Goal: Transaction & Acquisition: Purchase product/service

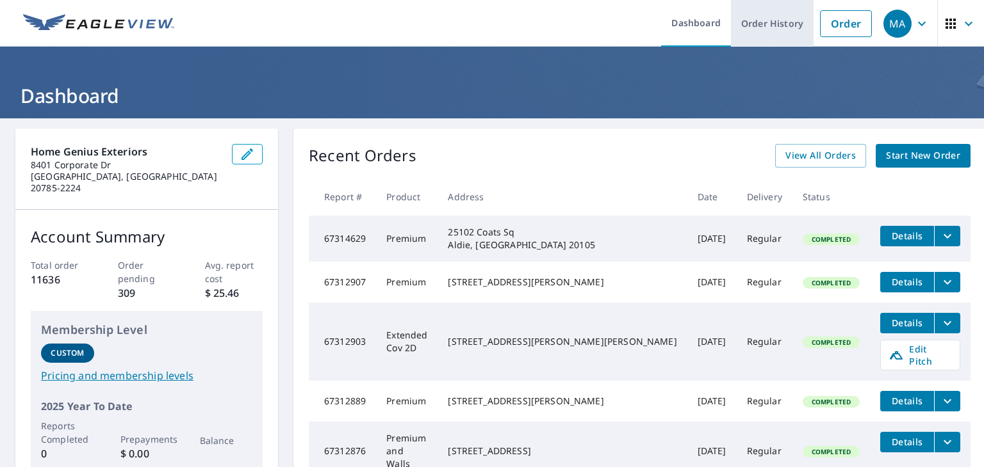
click at [758, 21] on link "Order History" at bounding box center [772, 23] width 83 height 47
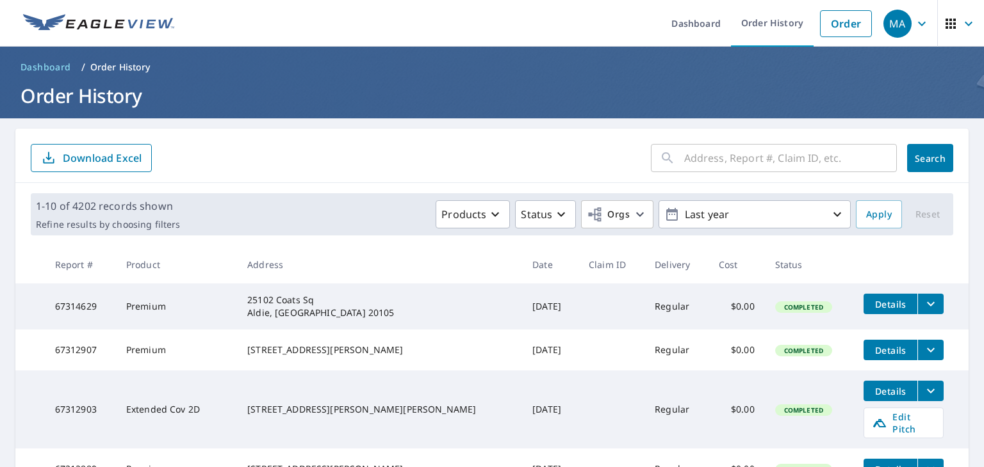
click at [684, 157] on input "text" at bounding box center [790, 158] width 213 height 36
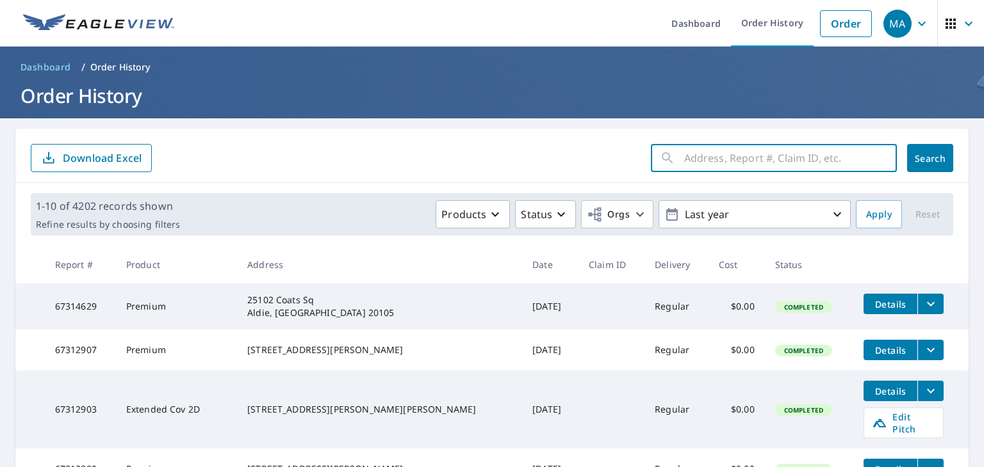
paste input "312 Barringer St Salisbury, NC 28146"
type input "312 Barringer St Salisbury, NC 28146"
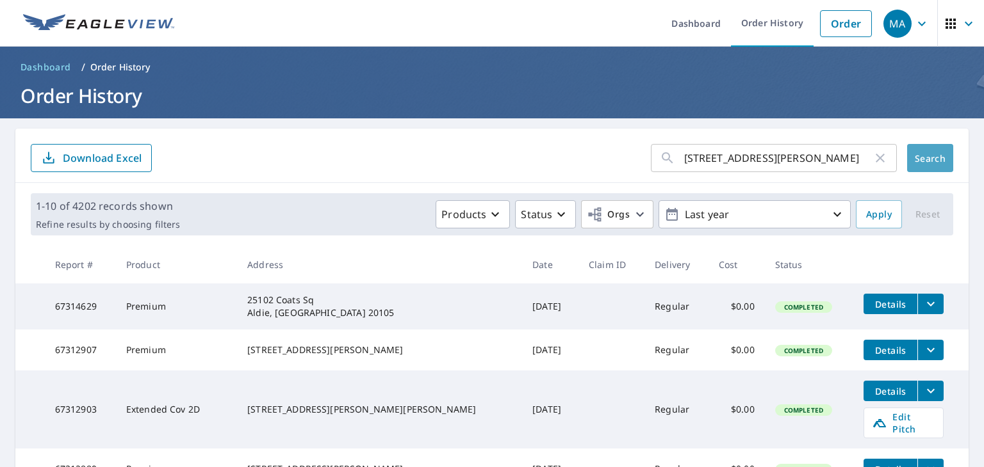
click at [917, 161] on span "Search" at bounding box center [930, 158] width 26 height 12
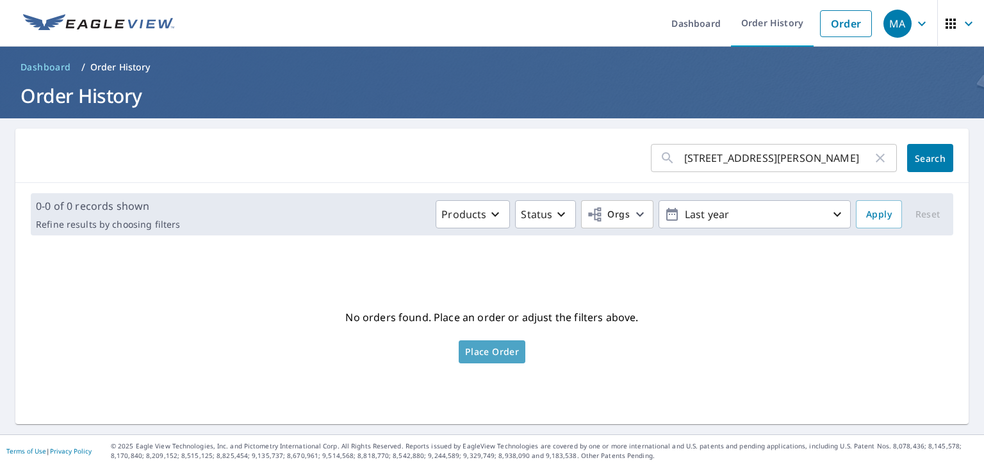
click at [508, 351] on span "Place Order" at bounding box center [492, 352] width 54 height 6
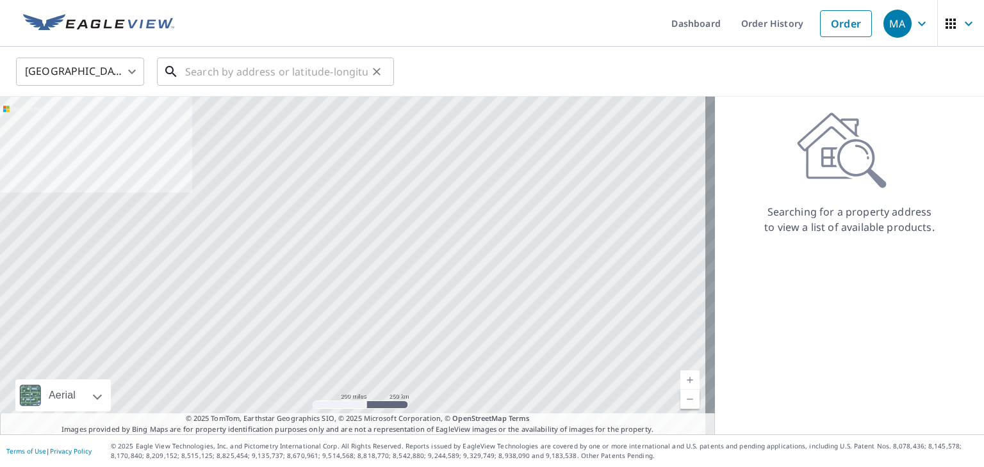
click at [223, 73] on input "text" at bounding box center [276, 72] width 183 height 36
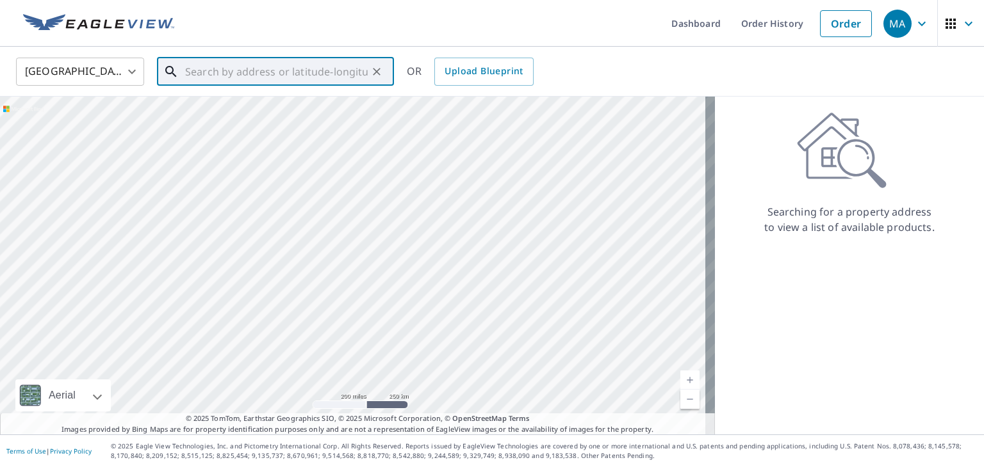
paste input "312 Barringer St Salisbury, NC 28146"
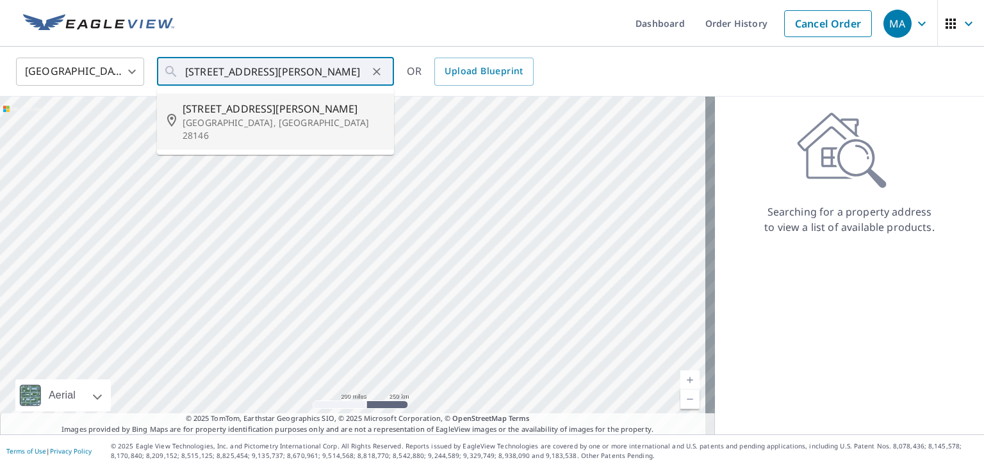
type input "312 Barringer St Salisbury, NC 28146"
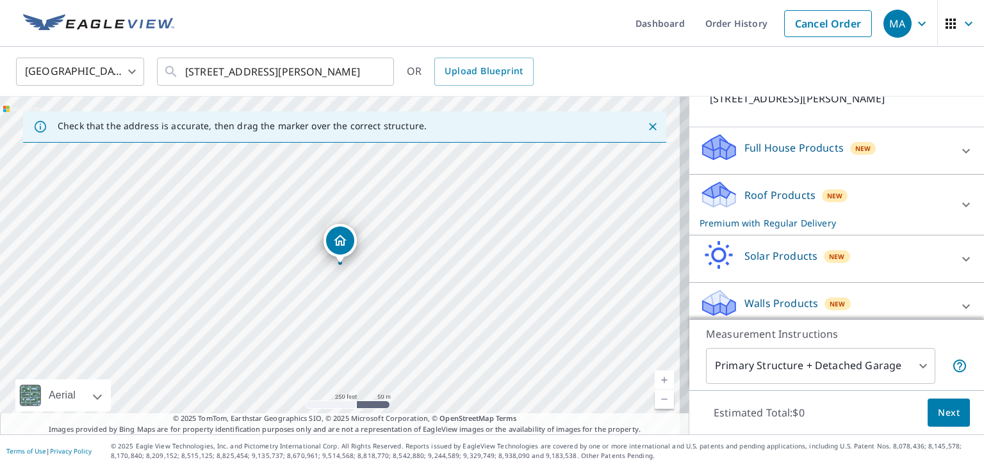
scroll to position [112, 0]
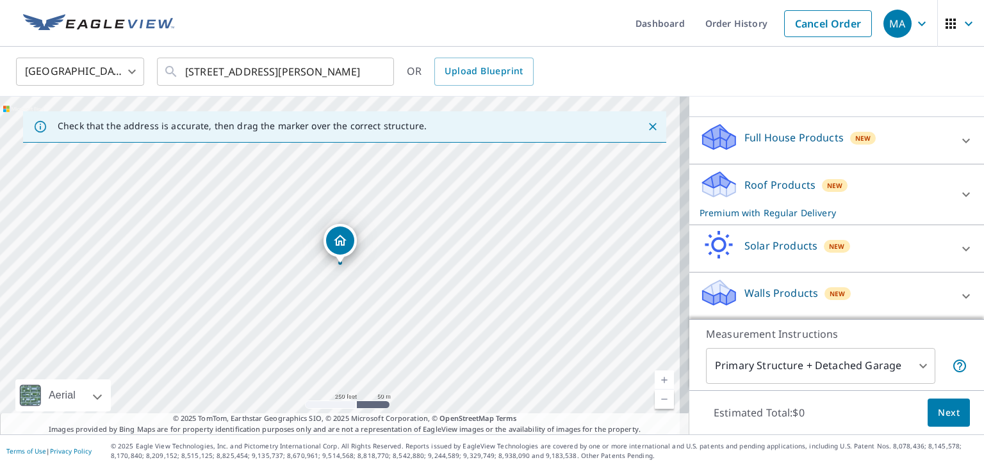
click at [777, 203] on div "Roof Products New Premium with Regular Delivery" at bounding box center [824, 195] width 251 height 50
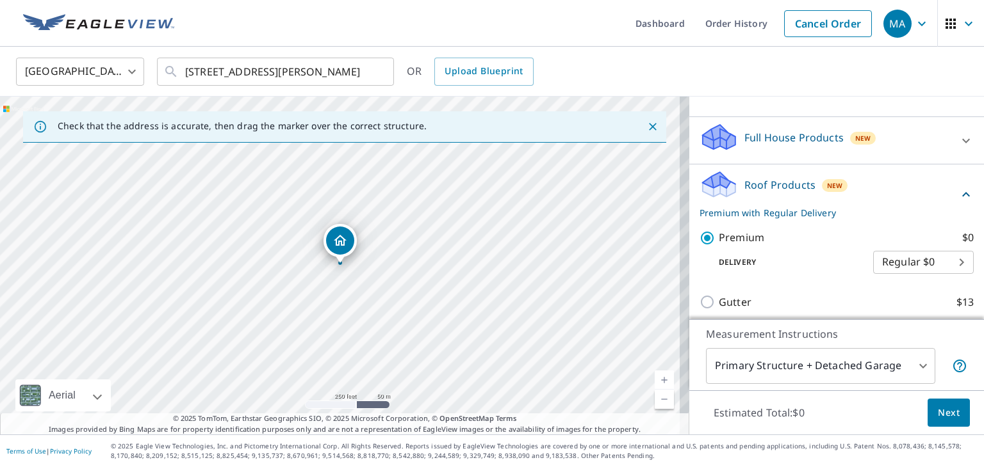
click at [941, 413] on span "Next" at bounding box center [948, 413] width 22 height 16
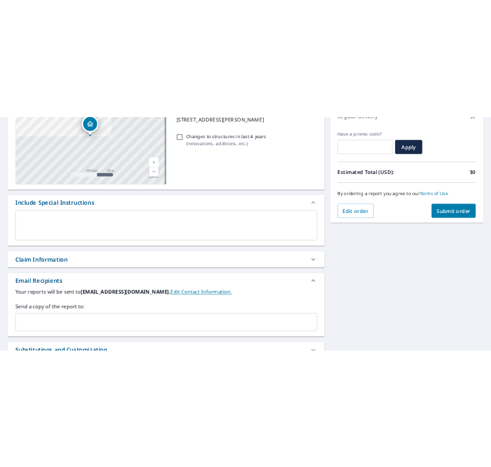
scroll to position [256, 0]
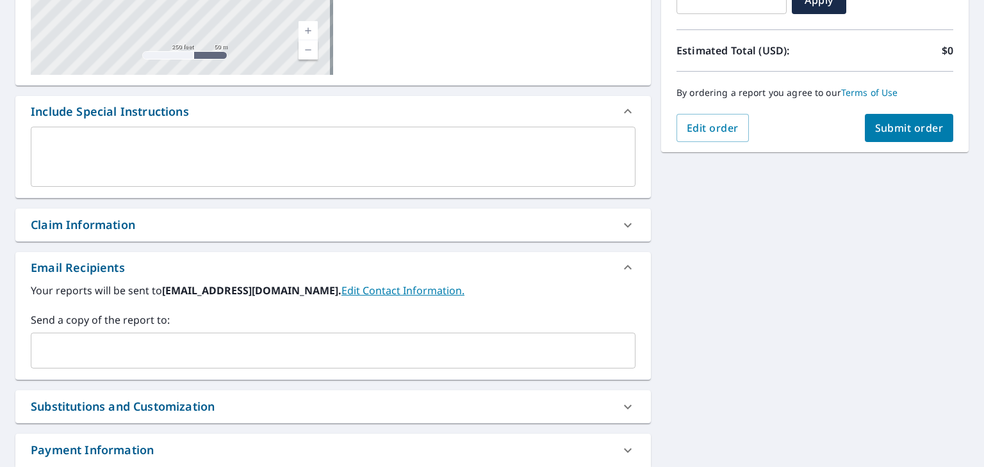
click at [109, 373] on div "Your reports will be sent to malesi@homegeniusexteriors.com. Edit Contact Infor…" at bounding box center [332, 331] width 635 height 97
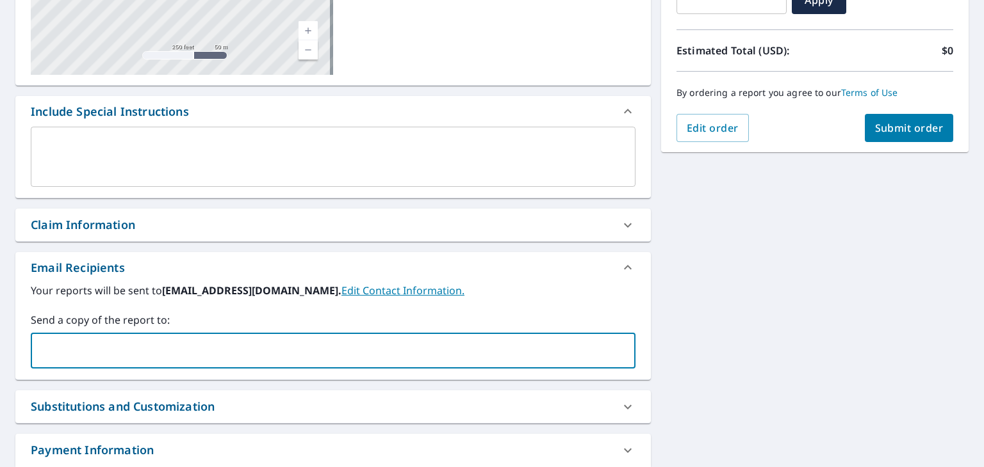
click at [110, 362] on input "text" at bounding box center [324, 351] width 574 height 24
paste input "[EMAIL_ADDRESS][DOMAIN_NAME]"
type input "[EMAIL_ADDRESS][DOMAIN_NAME]"
checkbox input "true"
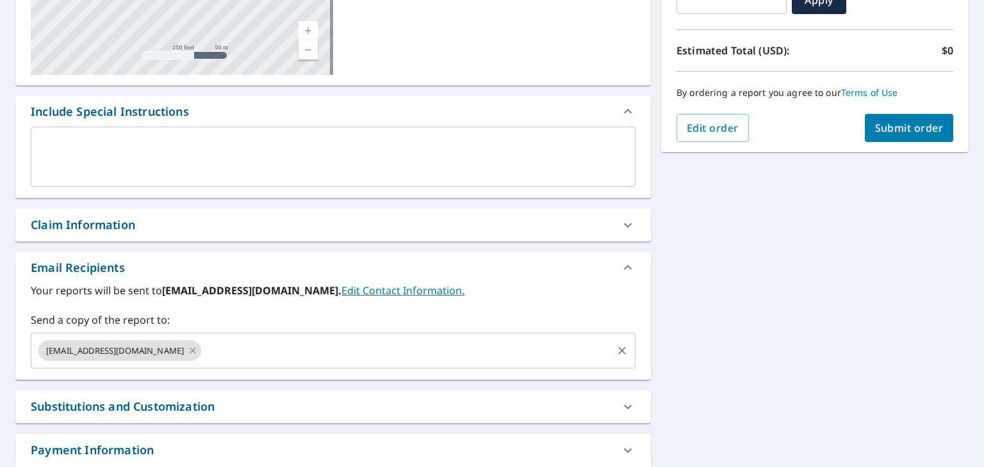
click at [345, 353] on input "text" at bounding box center [406, 351] width 407 height 24
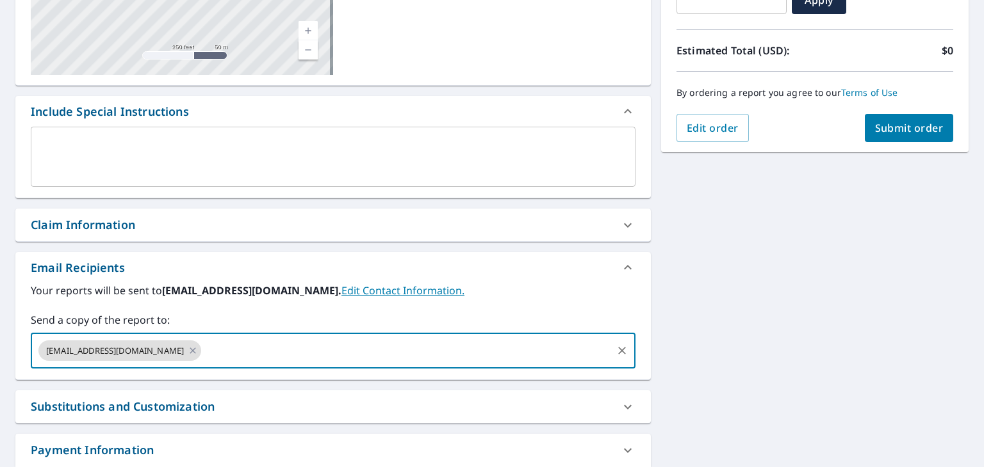
paste input "[EMAIL_ADDRESS][DOMAIN_NAME]"
type input "[EMAIL_ADDRESS][DOMAIN_NAME]"
checkbox input "true"
click at [453, 334] on div "kshenk@homegeniusexteriors.com jdepaul@homegeniusexteriors.com ​" at bounding box center [333, 351] width 605 height 36
paste input "larboleda@homegeniusexteriors.com"
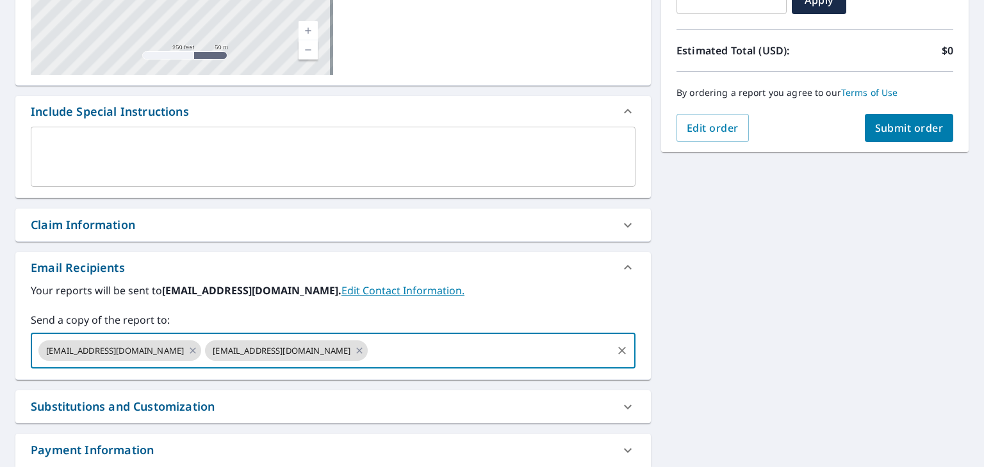
type input "larboleda@homegeniusexteriors.com"
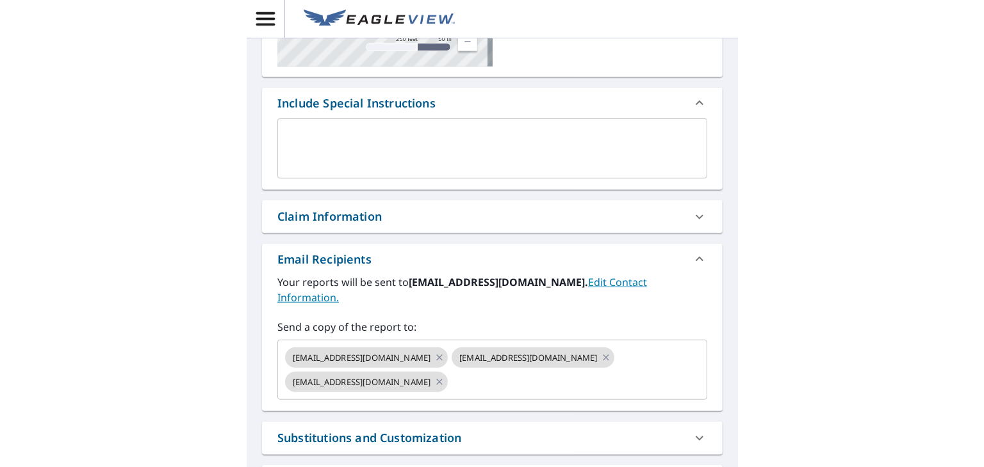
scroll to position [0, 0]
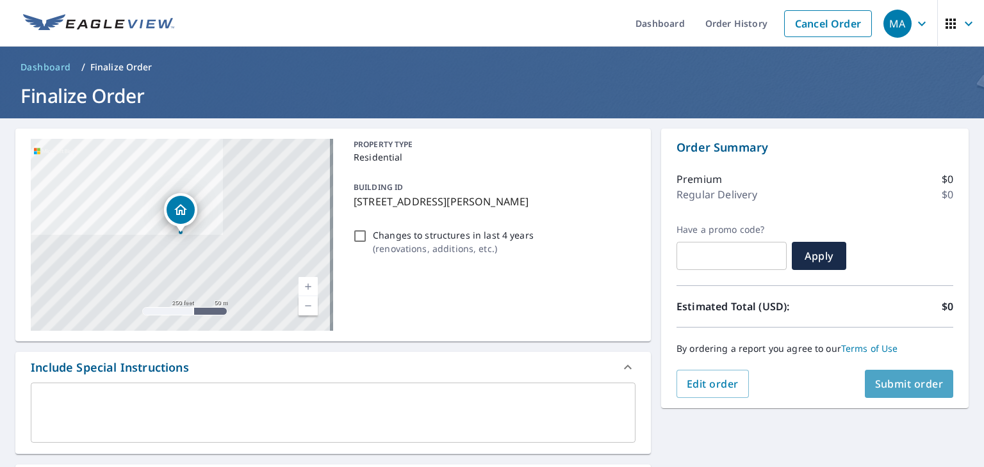
click at [882, 380] on span "Submit order" at bounding box center [909, 384] width 69 height 14
checkbox input "true"
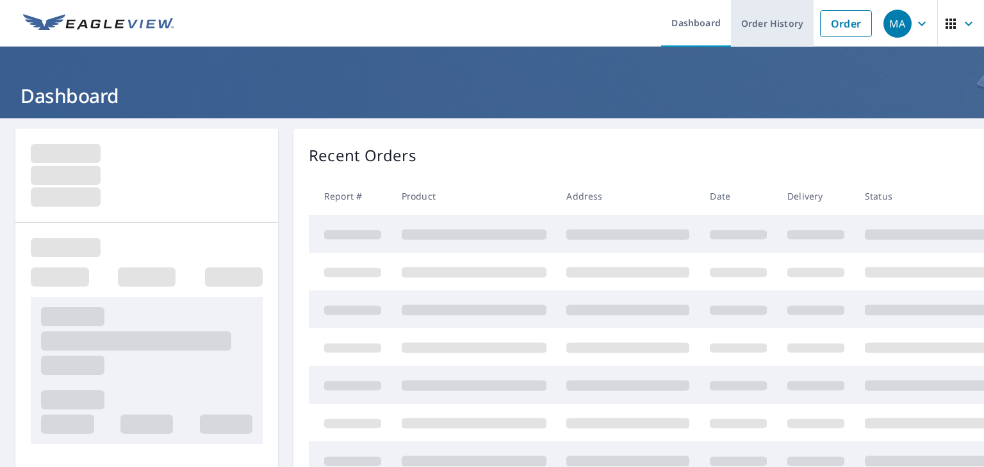
click at [756, 26] on link "Order History" at bounding box center [772, 23] width 83 height 47
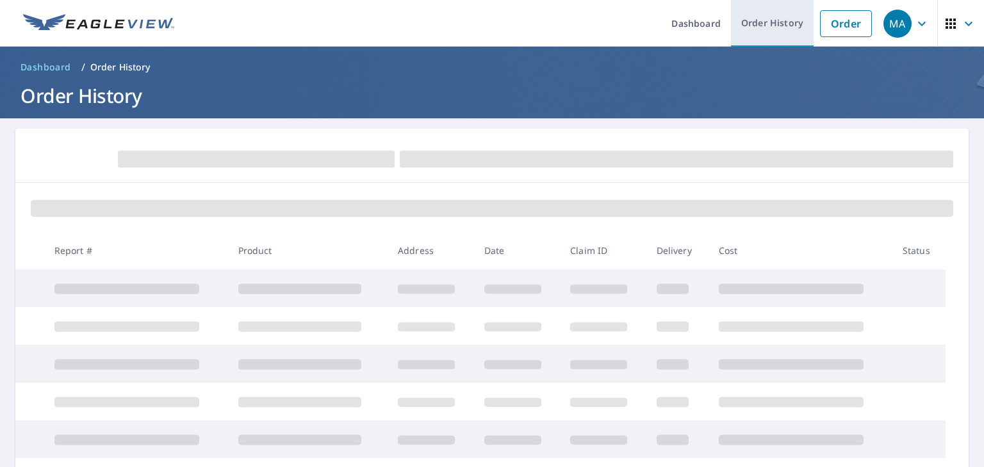
click at [768, 26] on link "Order History" at bounding box center [772, 23] width 83 height 47
click at [749, 30] on link "Order History" at bounding box center [772, 23] width 83 height 47
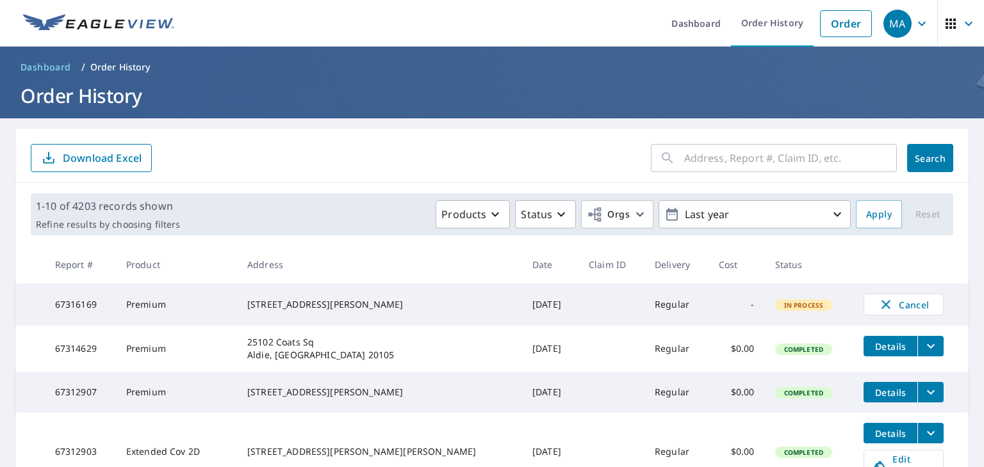
click at [696, 157] on input "text" at bounding box center [790, 158] width 213 height 36
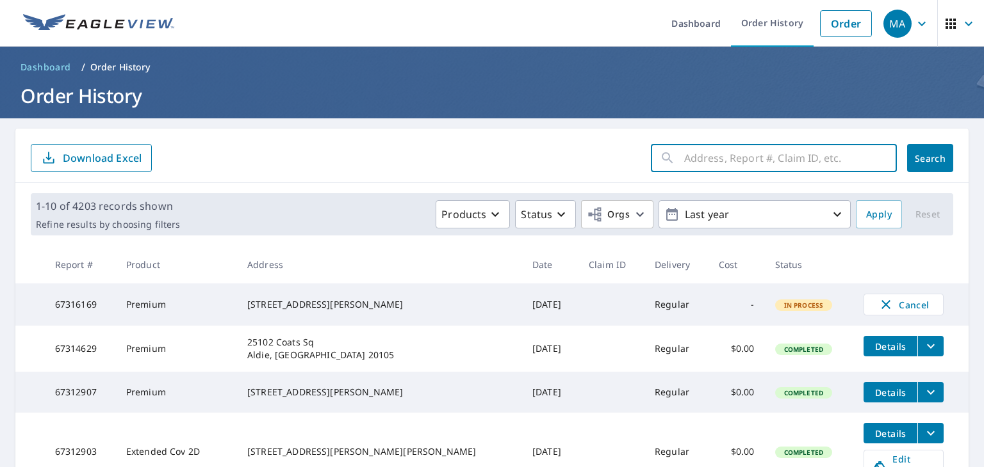
paste input "821 King Rd Clover, SC 29710"
type input "821 King Rd Clover, SC 29710"
click button "Search" at bounding box center [930, 158] width 46 height 28
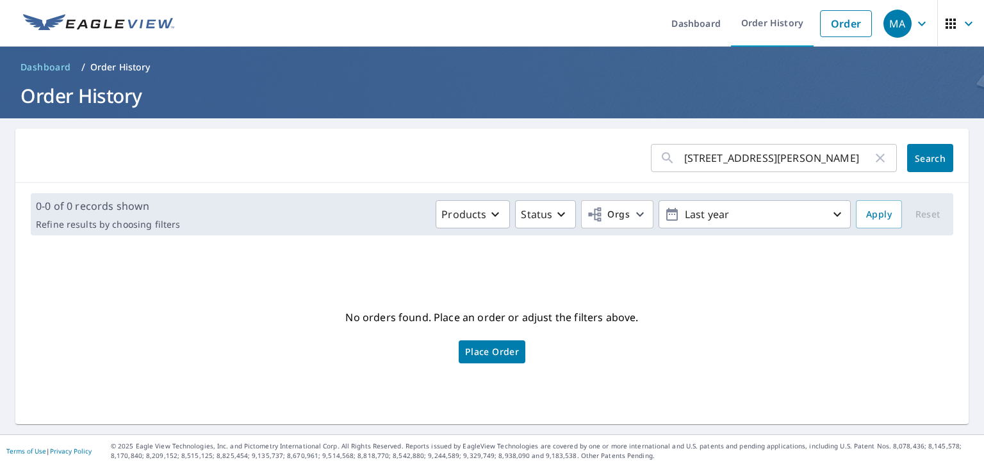
click at [510, 355] on span "Place Order" at bounding box center [492, 352] width 54 height 6
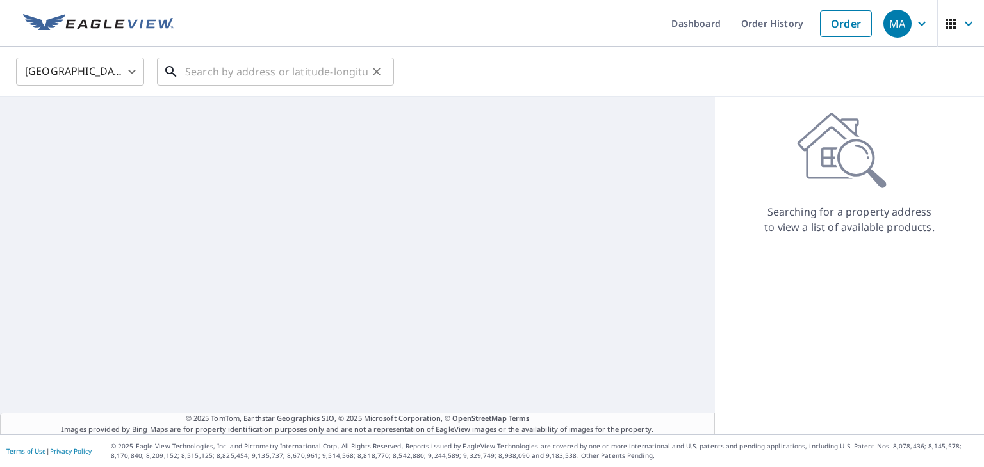
click at [271, 70] on input "text" at bounding box center [276, 72] width 183 height 36
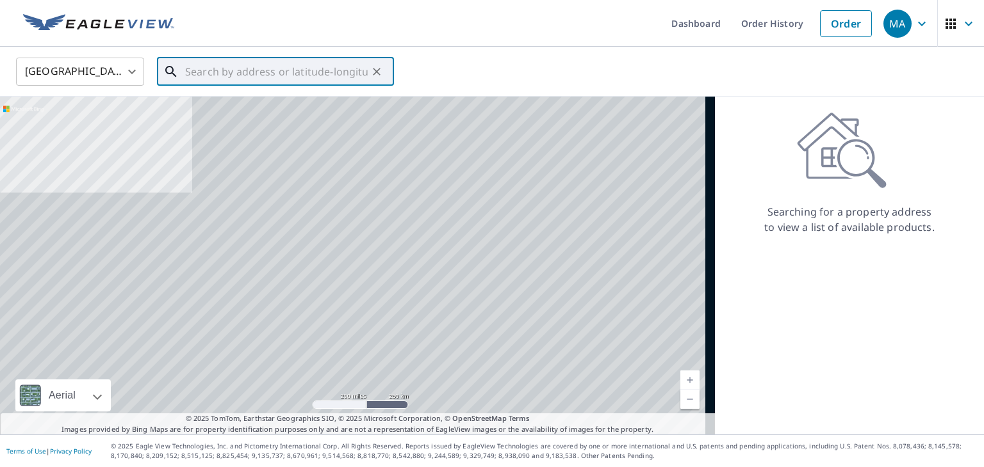
paste input "[STREET_ADDRESS][PERSON_NAME]"
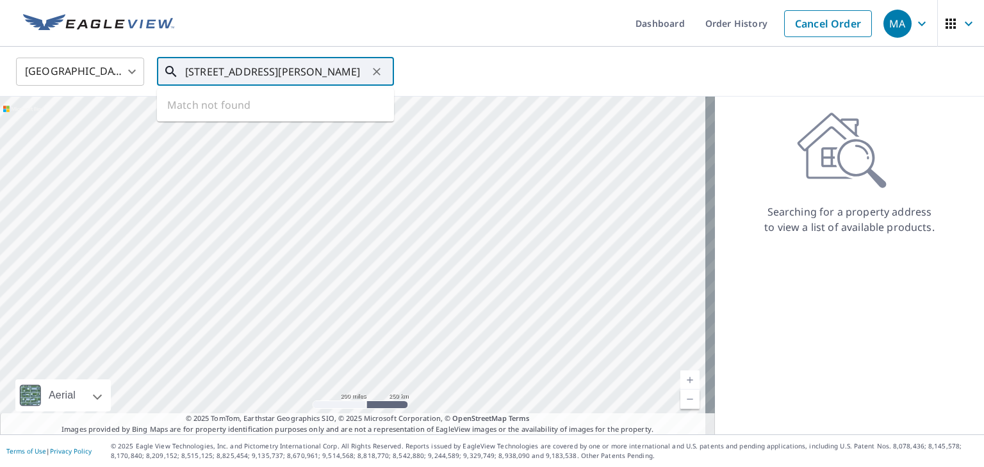
type input "[STREET_ADDRESS][PERSON_NAME]"
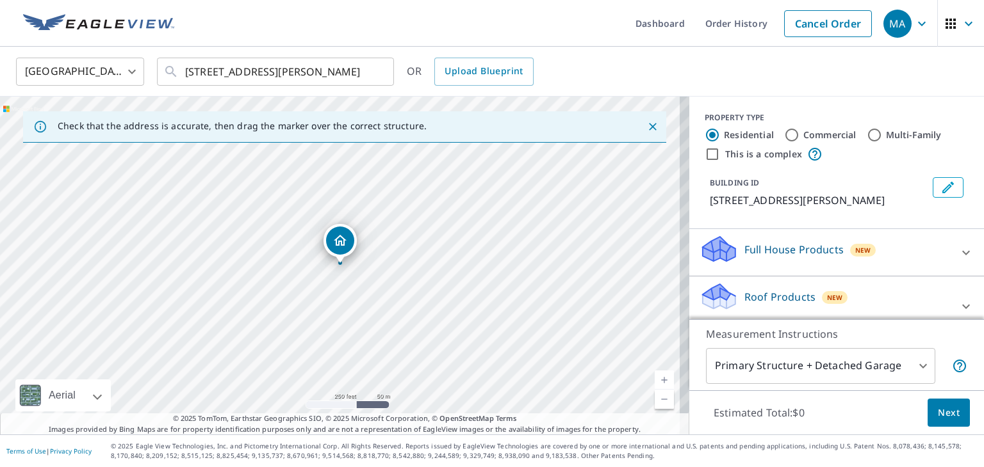
scroll to position [112, 0]
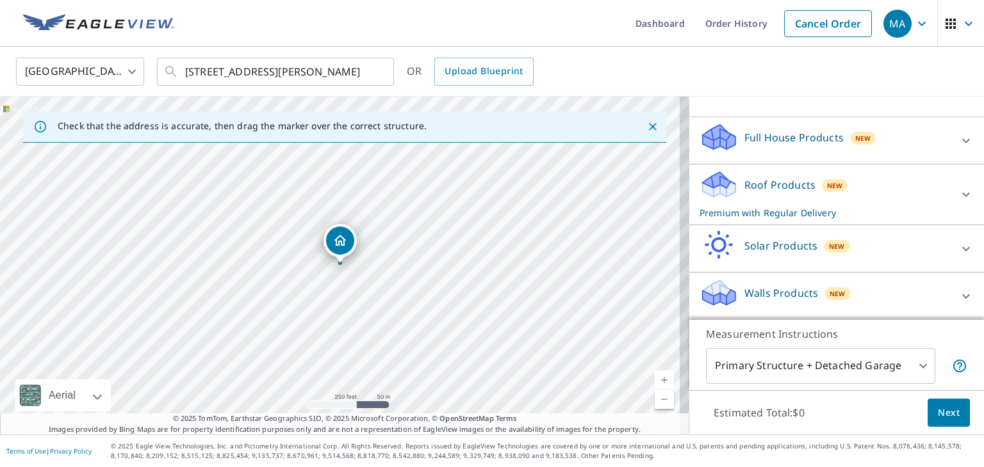
click at [760, 188] on p "Roof Products" at bounding box center [779, 184] width 71 height 15
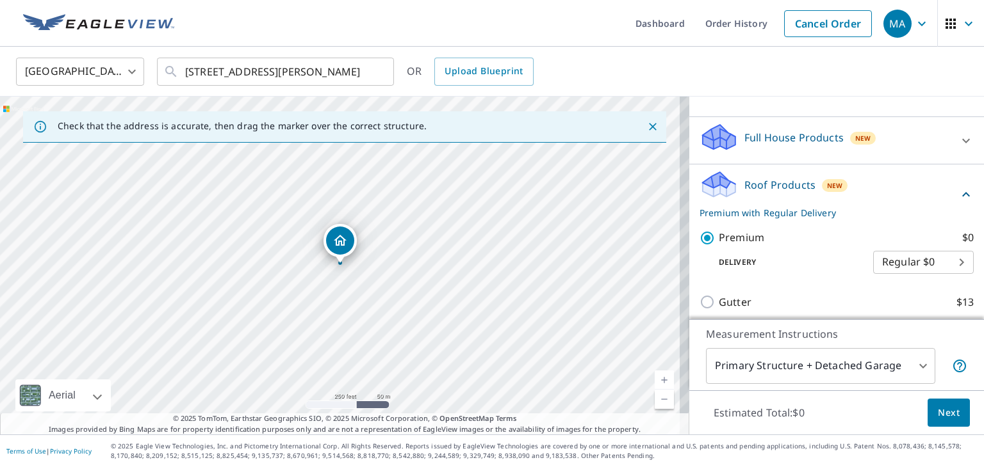
click at [946, 407] on span "Next" at bounding box center [948, 413] width 22 height 16
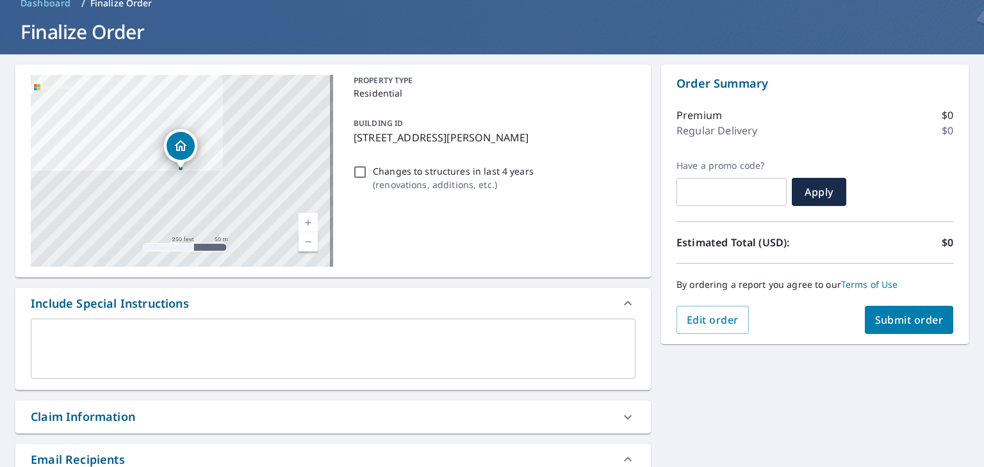
scroll to position [256, 0]
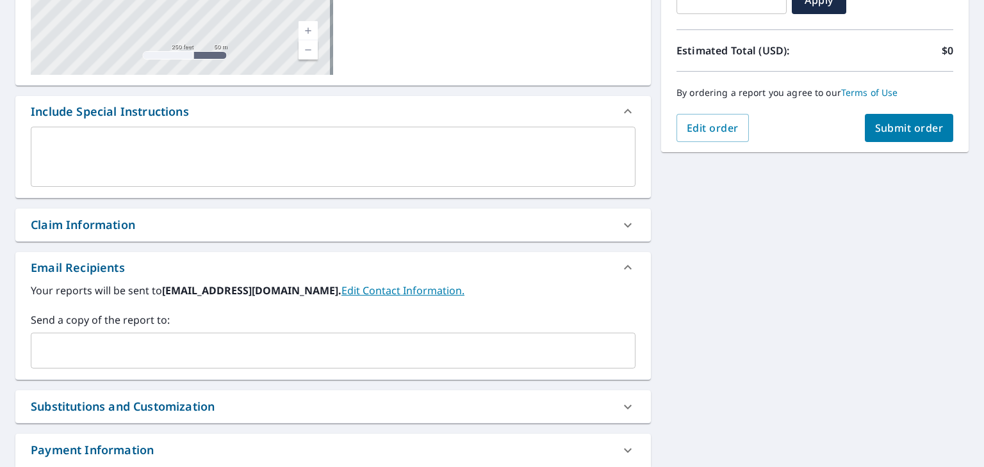
click at [206, 353] on input "text" at bounding box center [324, 351] width 574 height 24
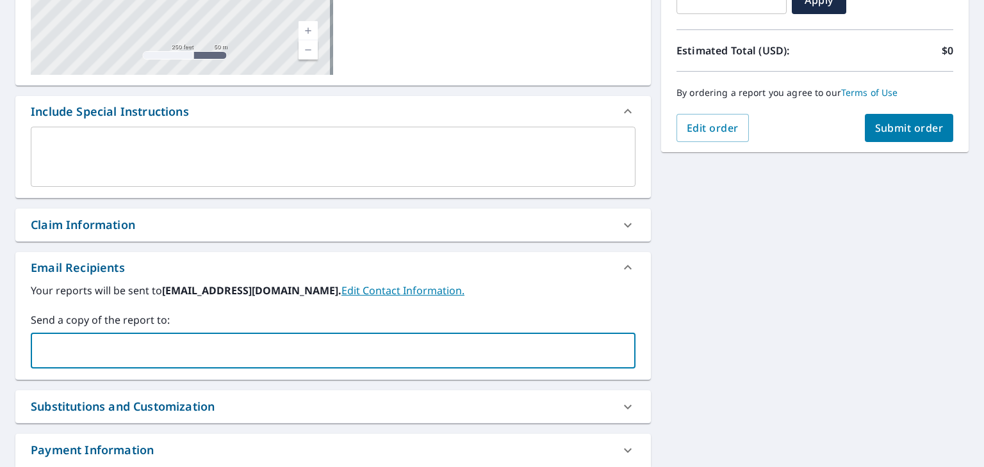
paste input "[EMAIL_ADDRESS][DOMAIN_NAME]"
type input "[EMAIL_ADDRESS][DOMAIN_NAME]"
checkbox input "true"
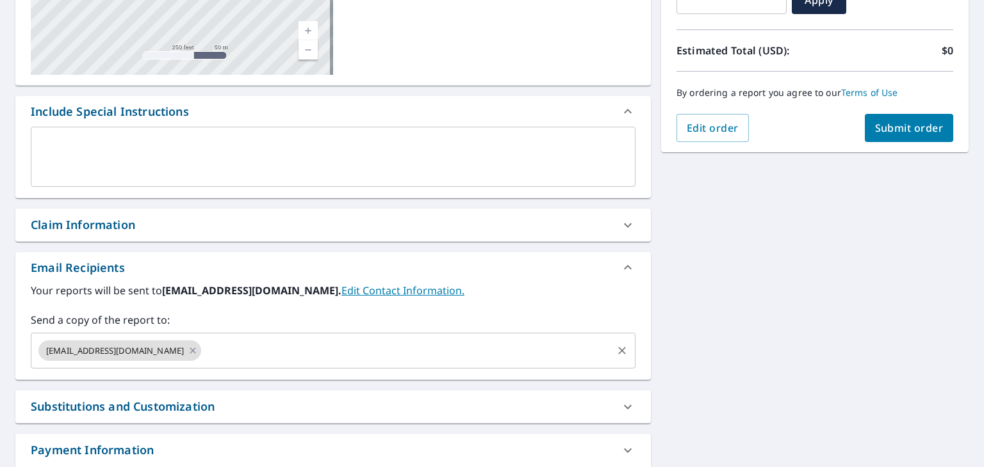
click at [394, 348] on input "text" at bounding box center [406, 351] width 407 height 24
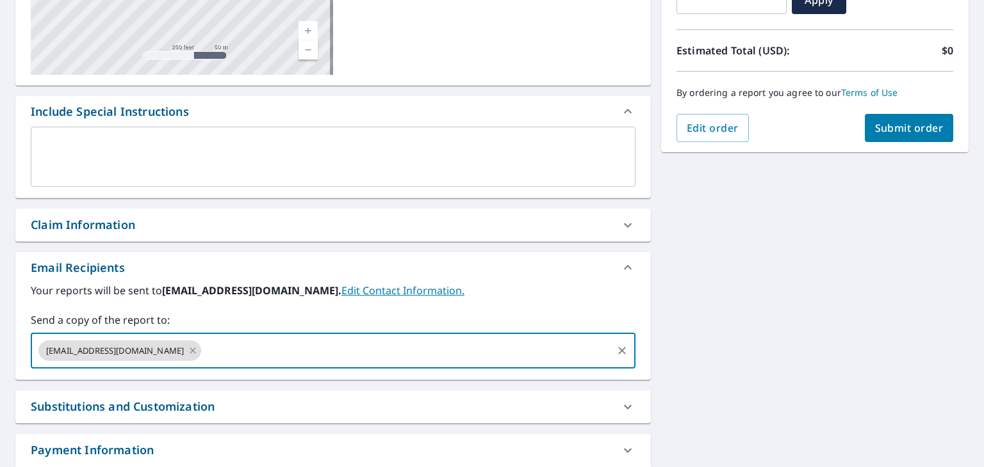
paste input "[EMAIL_ADDRESS][DOMAIN_NAME]"
type input "[EMAIL_ADDRESS][DOMAIN_NAME]"
checkbox input "true"
click at [419, 357] on input "text" at bounding box center [489, 351] width 241 height 24
paste input "[EMAIL_ADDRESS][DOMAIN_NAME]"
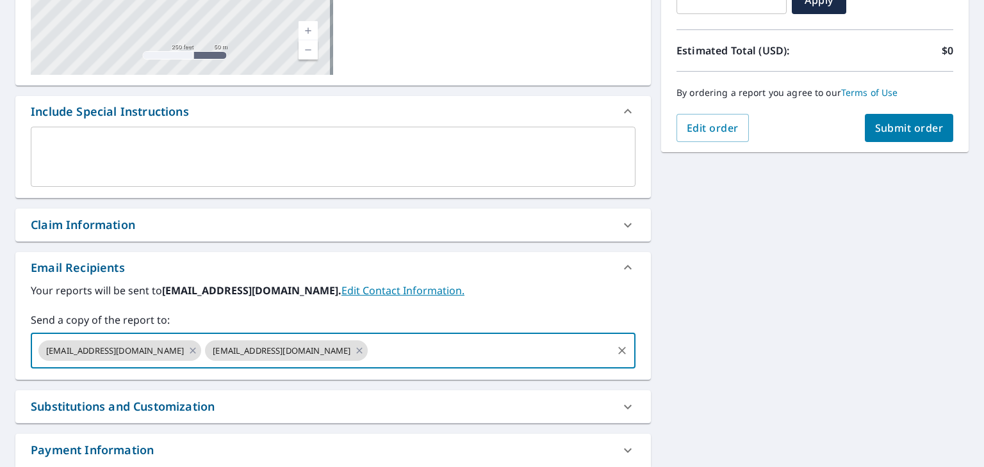
type input "[EMAIL_ADDRESS][DOMAIN_NAME]"
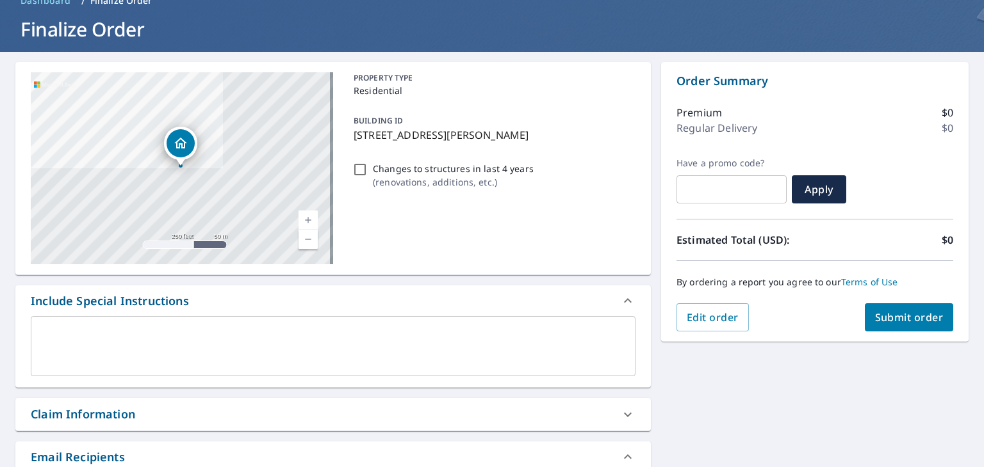
scroll to position [64, 0]
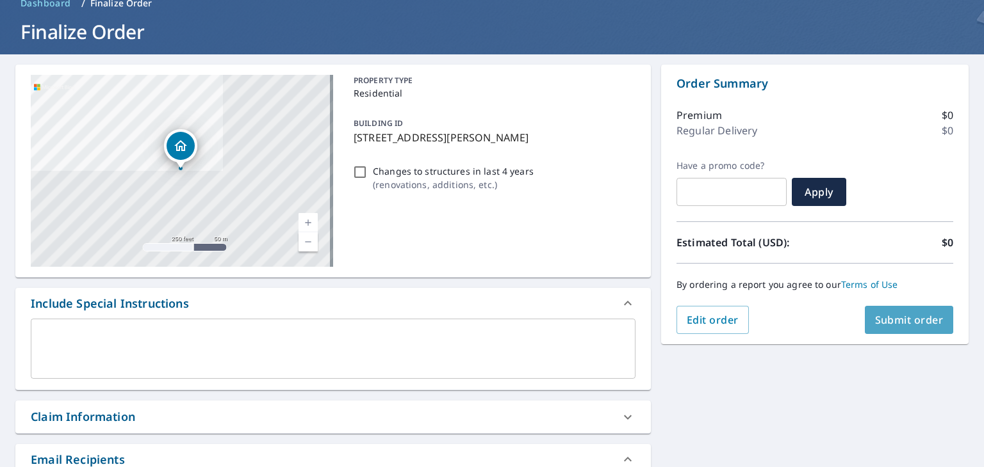
click at [893, 316] on span "Submit order" at bounding box center [909, 320] width 69 height 14
checkbox input "true"
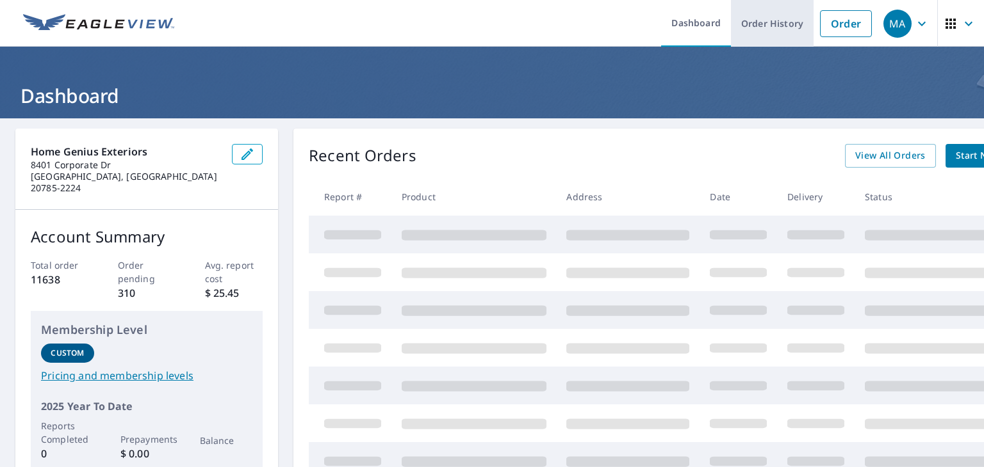
click at [752, 29] on link "Order History" at bounding box center [772, 23] width 83 height 47
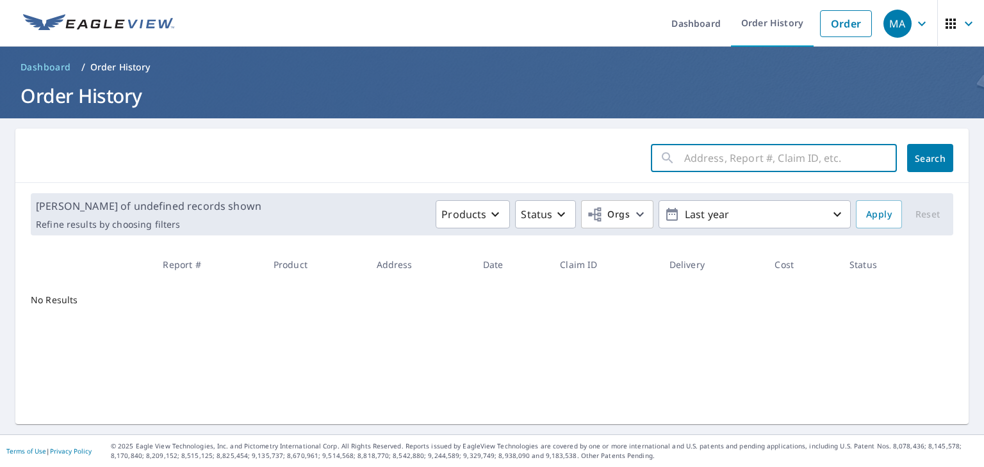
click at [734, 155] on input "text" at bounding box center [790, 158] width 213 height 36
paste input "[STREET_ADDRESS]"
type input "[STREET_ADDRESS]"
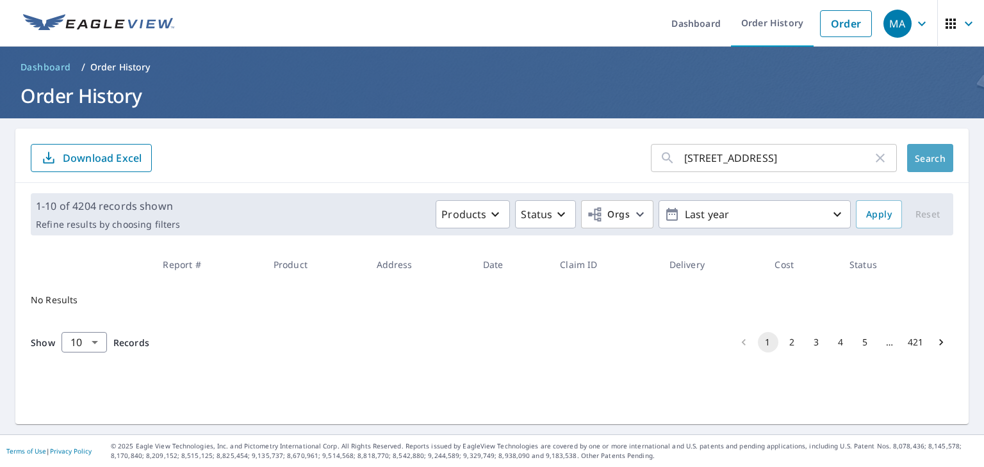
click at [919, 165] on button "Search" at bounding box center [930, 158] width 46 height 28
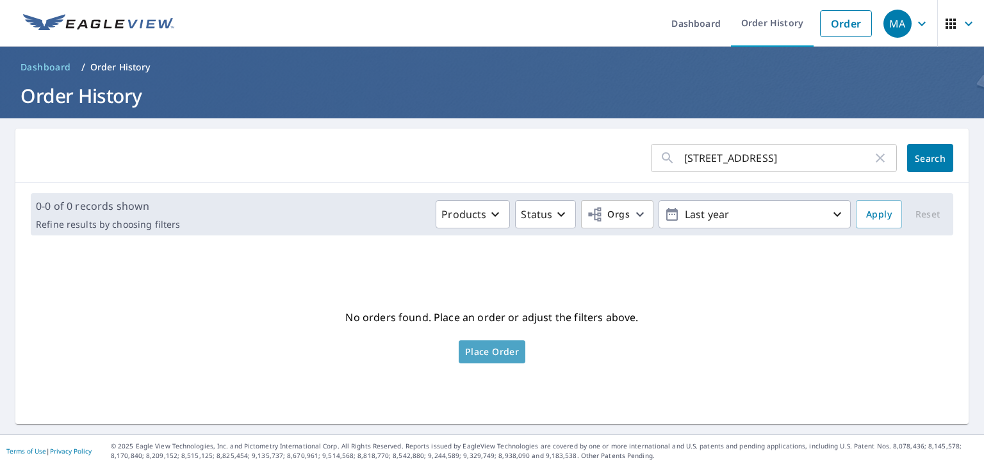
click at [510, 355] on span "Place Order" at bounding box center [492, 352] width 54 height 6
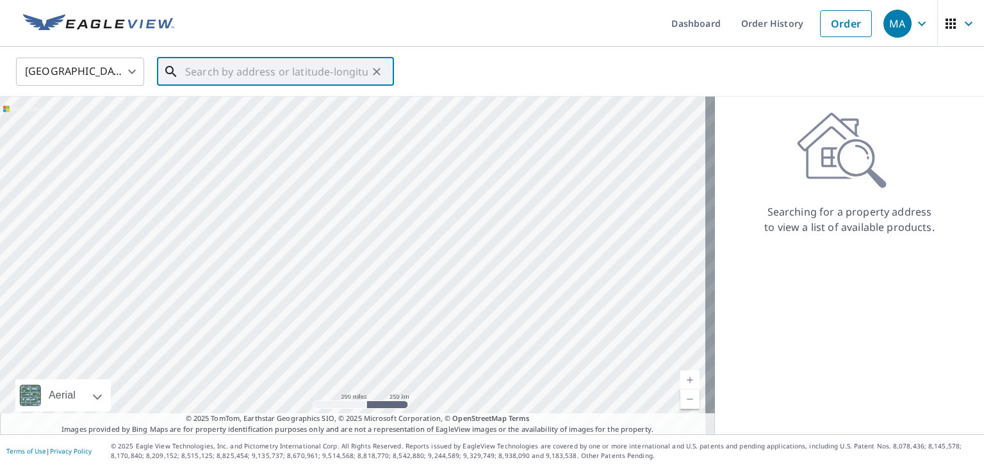
click at [272, 83] on input "text" at bounding box center [276, 72] width 183 height 36
paste input "[STREET_ADDRESS]"
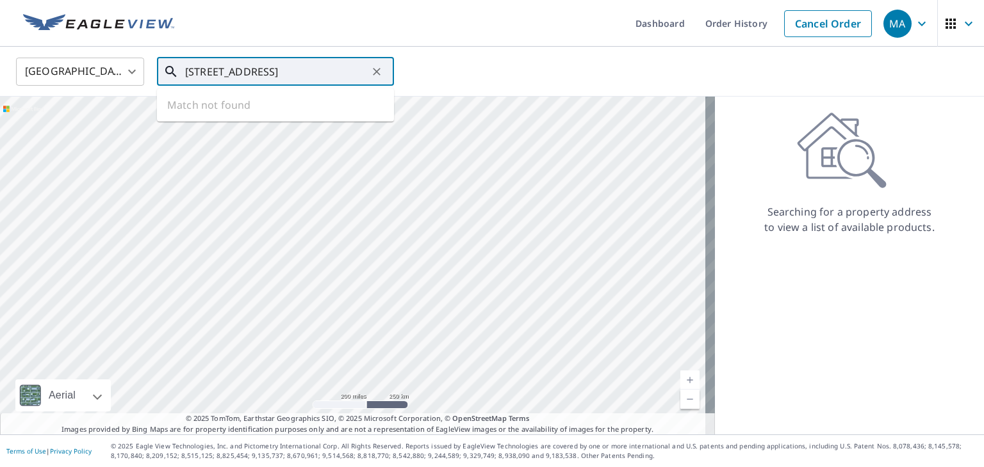
type input "[STREET_ADDRESS]"
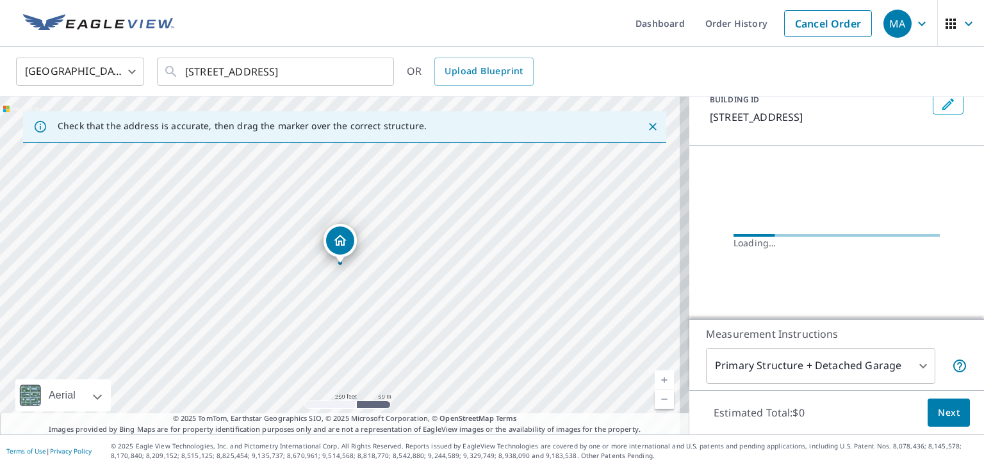
scroll to position [102, 0]
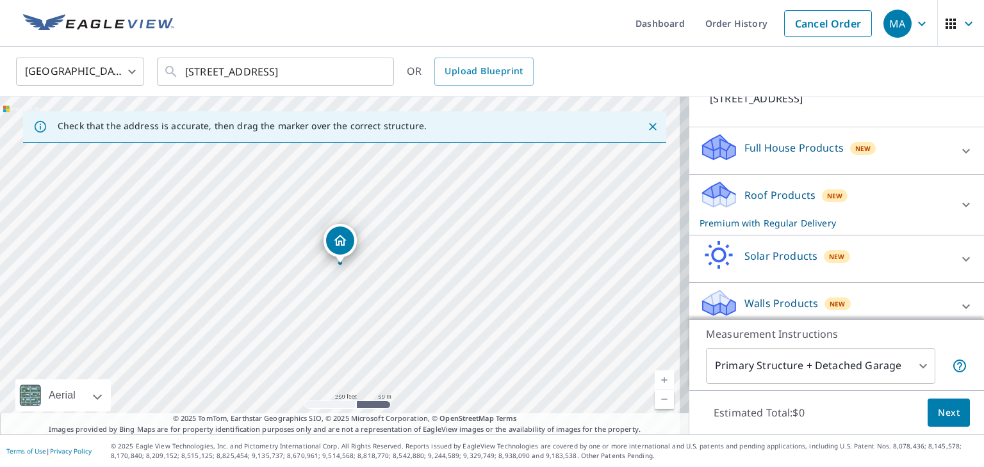
click at [773, 211] on div "Roof Products New Premium with Regular Delivery" at bounding box center [824, 205] width 251 height 50
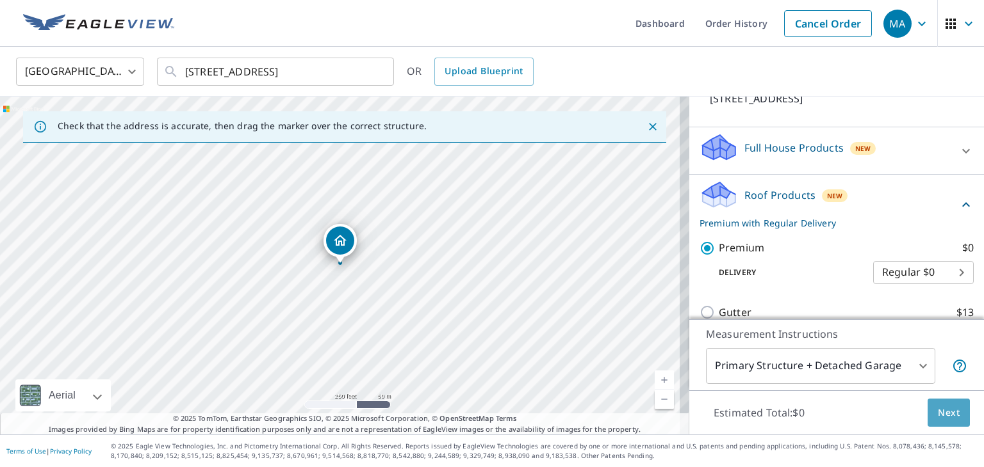
click at [938, 412] on span "Next" at bounding box center [948, 413] width 22 height 16
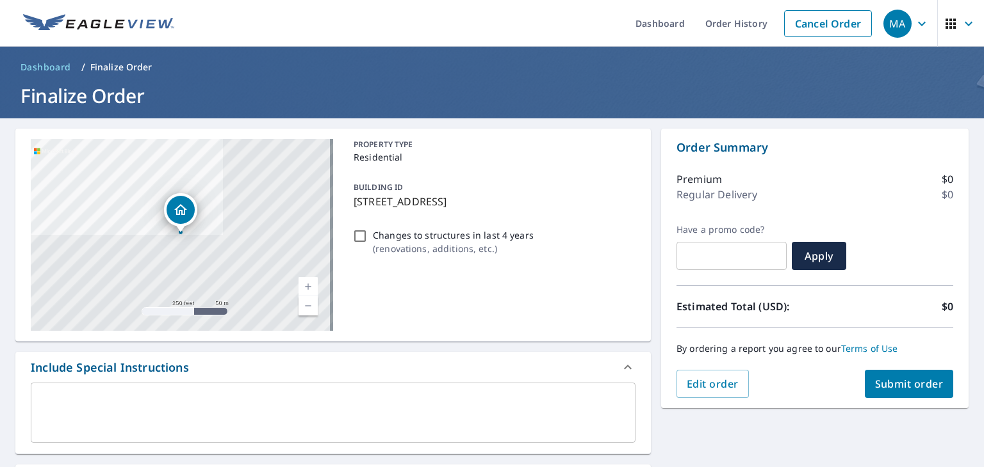
click at [273, 401] on textarea at bounding box center [333, 413] width 587 height 37
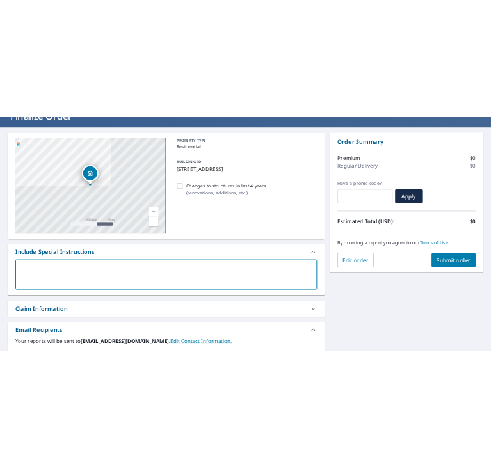
scroll to position [256, 0]
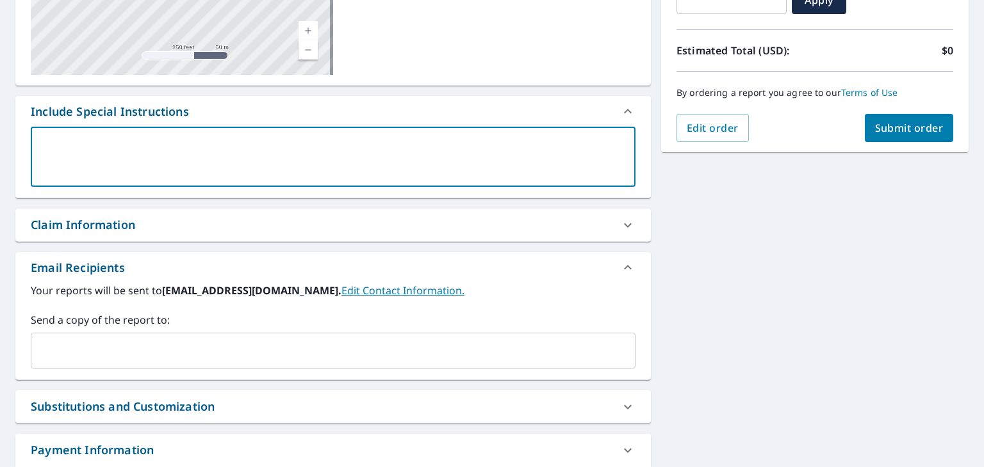
click at [162, 349] on input "text" at bounding box center [324, 351] width 574 height 24
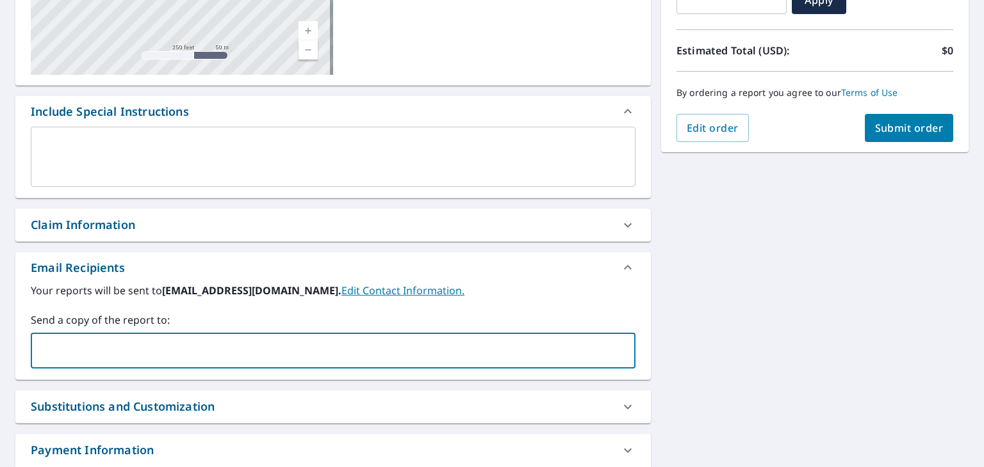
paste input "[EMAIL_ADDRESS][DOMAIN_NAME]"
type input "[EMAIL_ADDRESS][DOMAIN_NAME]"
checkbox input "true"
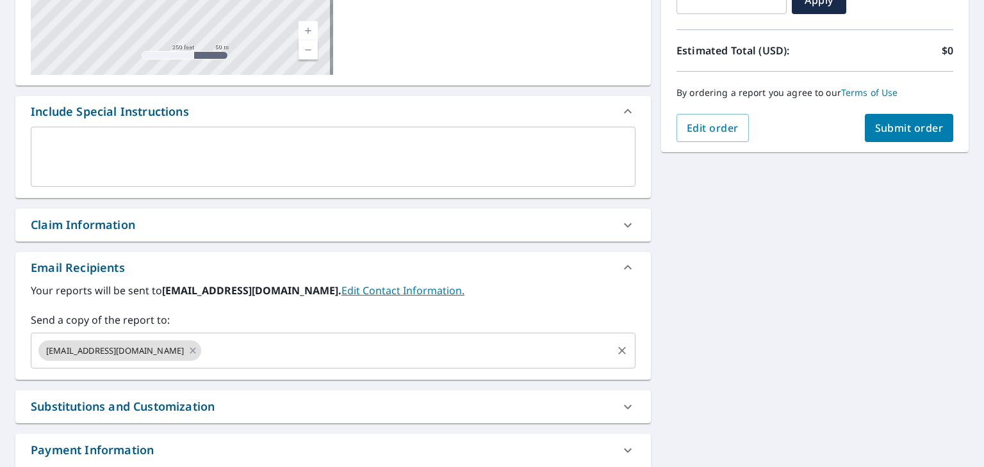
click at [316, 341] on input "text" at bounding box center [406, 351] width 407 height 24
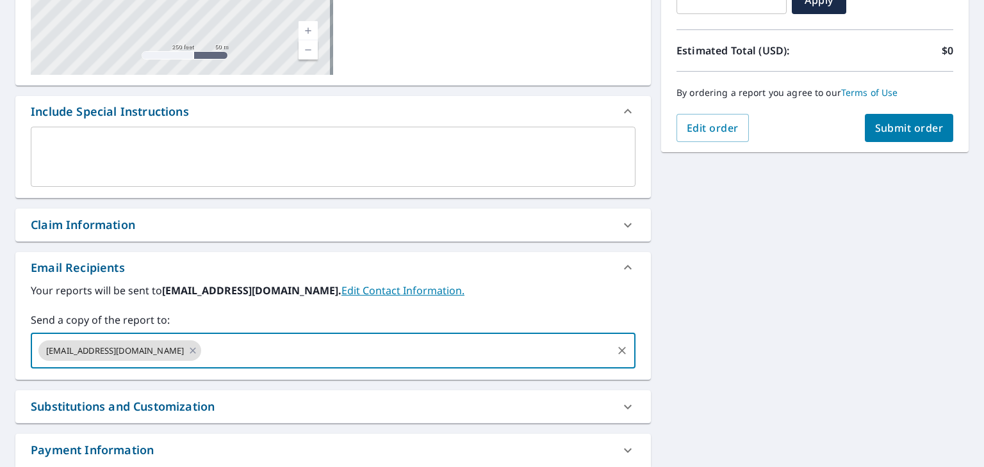
paste input "[EMAIL_ADDRESS][DOMAIN_NAME]"
type input "[EMAIL_ADDRESS][DOMAIN_NAME]"
checkbox input "true"
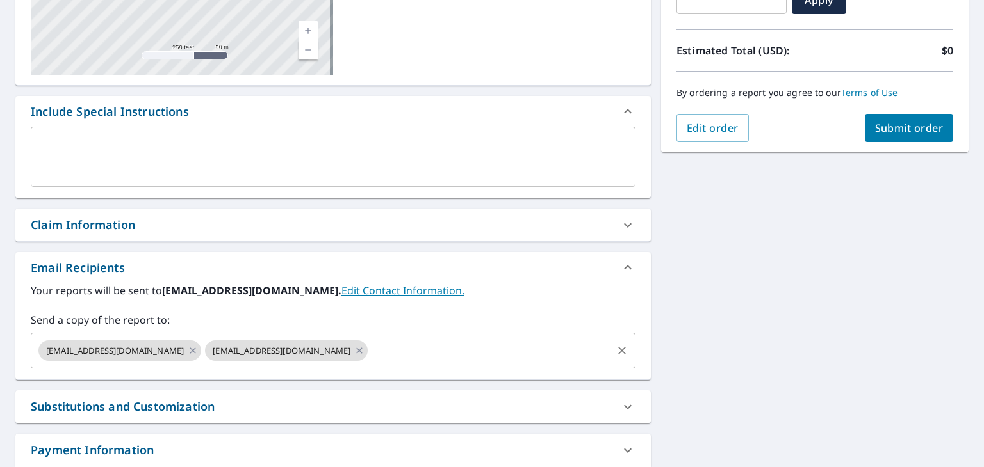
click at [453, 345] on input "text" at bounding box center [489, 351] width 241 height 24
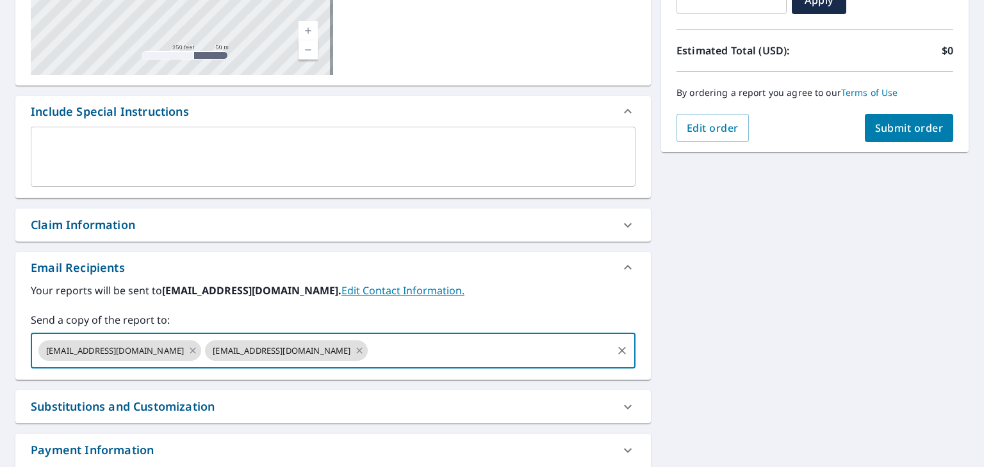
paste input "[EMAIL_ADDRESS][DOMAIN_NAME]"
type input "[EMAIL_ADDRESS][DOMAIN_NAME]"
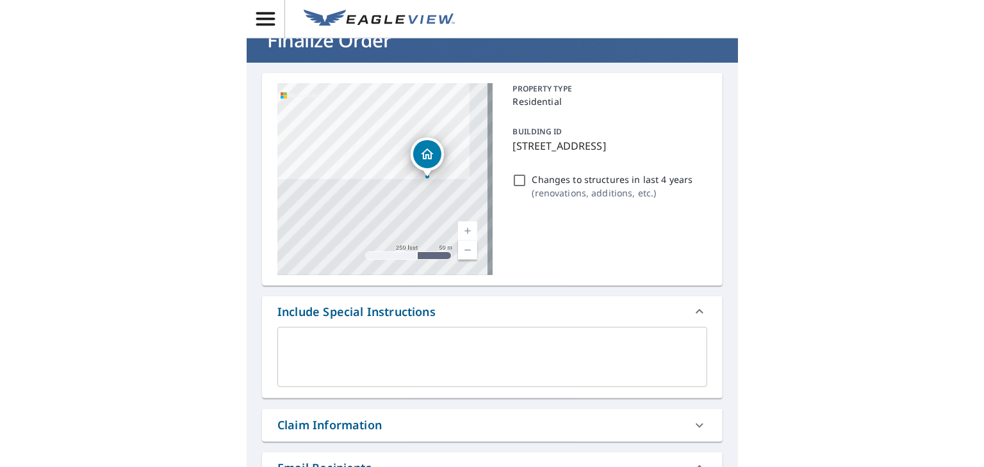
scroll to position [0, 0]
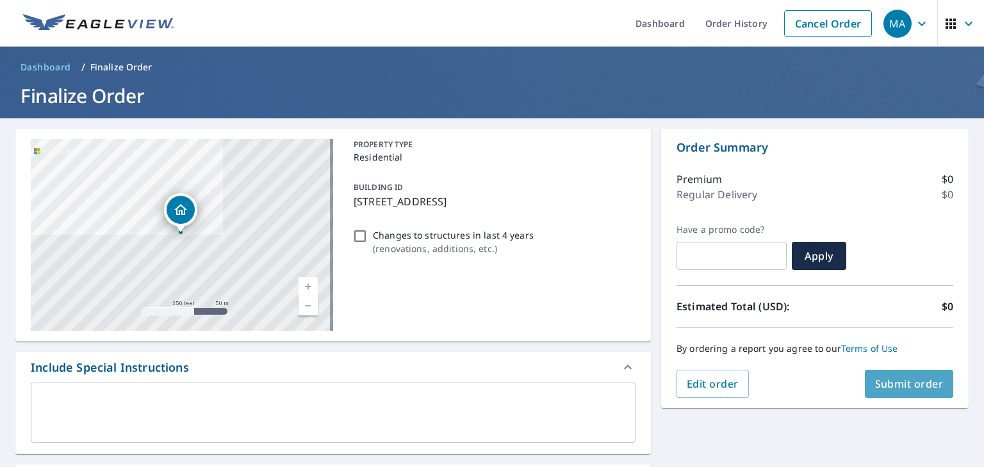
click at [875, 384] on span "Submit order" at bounding box center [909, 384] width 69 height 14
checkbox input "true"
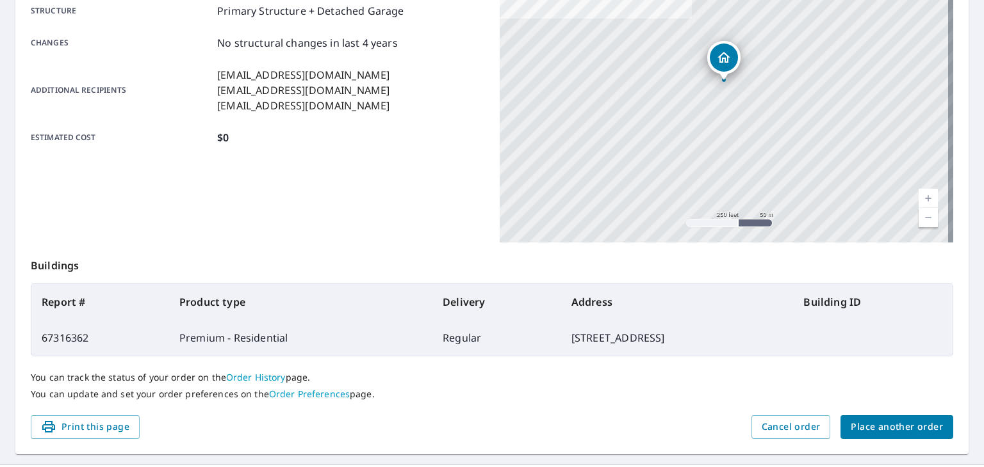
scroll to position [286, 0]
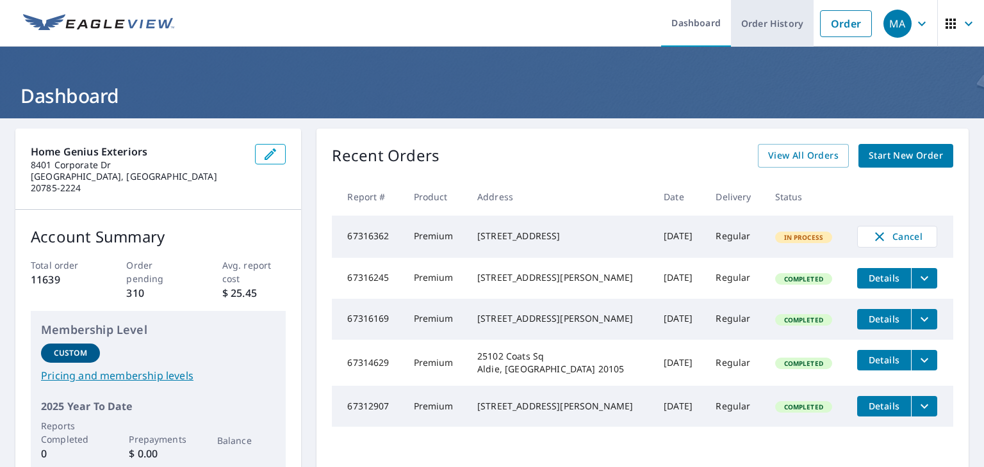
click at [756, 24] on link "Order History" at bounding box center [772, 23] width 83 height 47
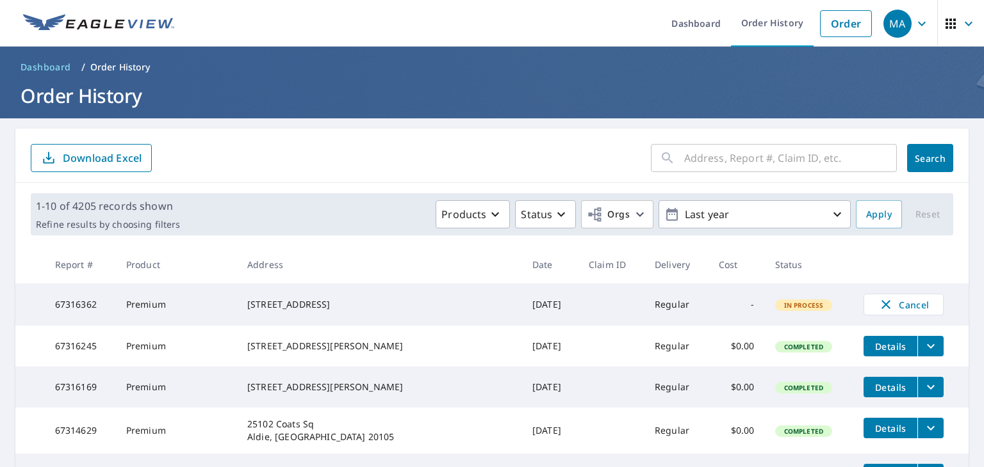
click at [706, 158] on input "text" at bounding box center [790, 158] width 213 height 36
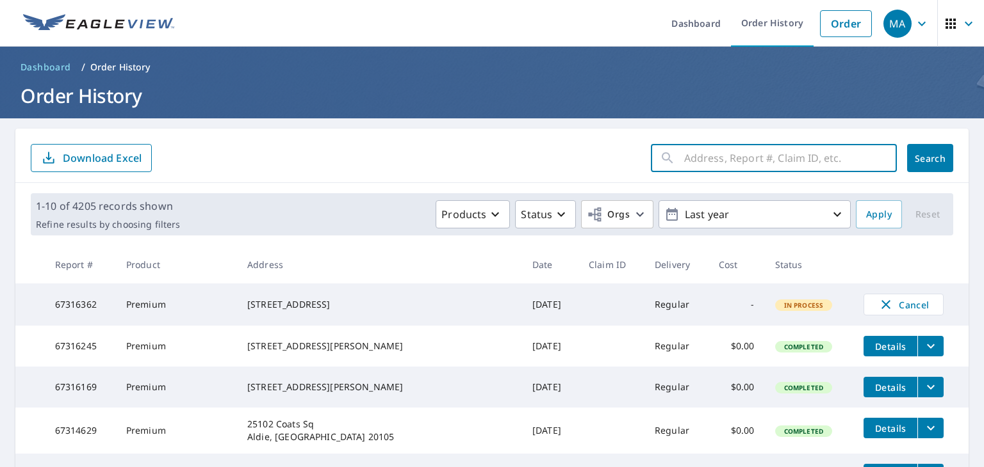
paste input "[STREET_ADDRESS][US_STATE]"
type input "[STREET_ADDRESS][US_STATE]"
click at [932, 154] on span "Search" at bounding box center [930, 158] width 26 height 12
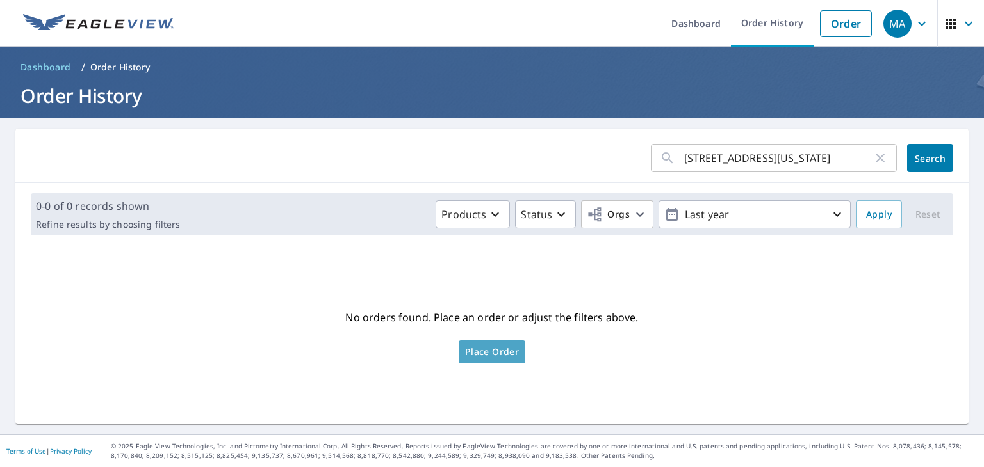
click at [507, 354] on span "Place Order" at bounding box center [492, 352] width 54 height 6
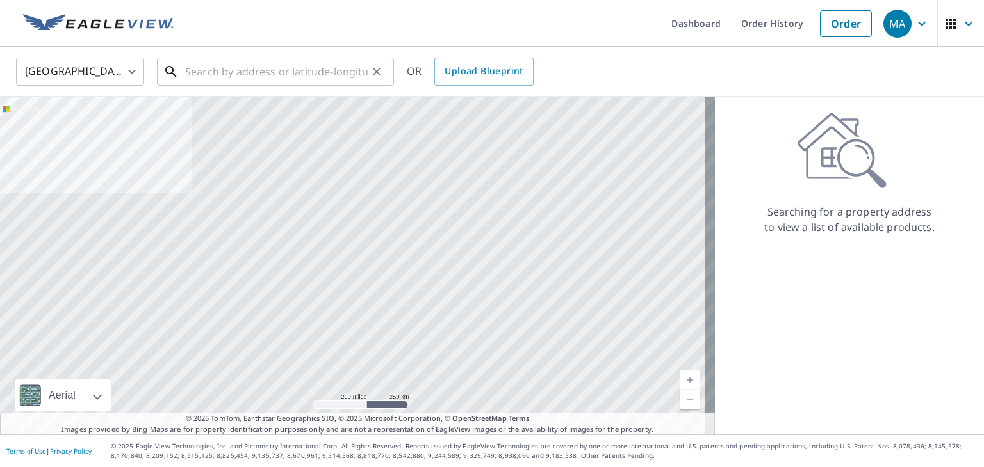
click at [325, 72] on input "text" at bounding box center [276, 72] width 183 height 36
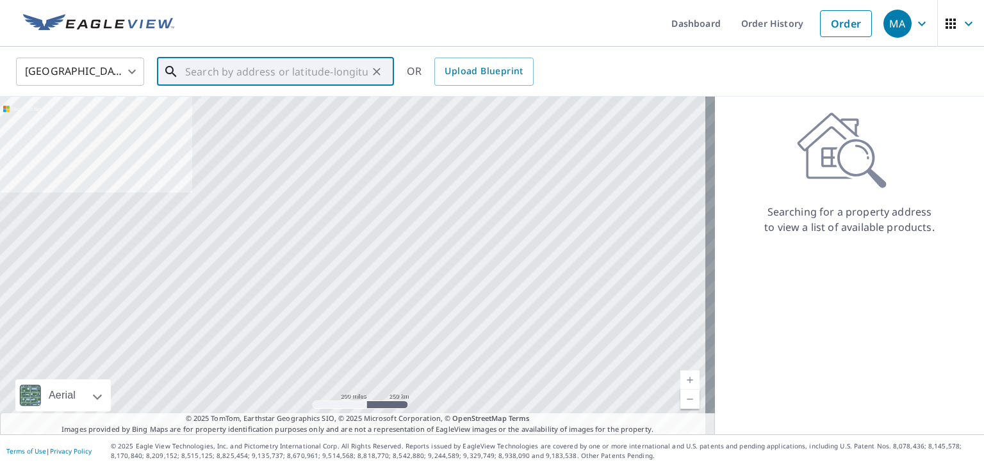
paste input "[STREET_ADDRESS][US_STATE]"
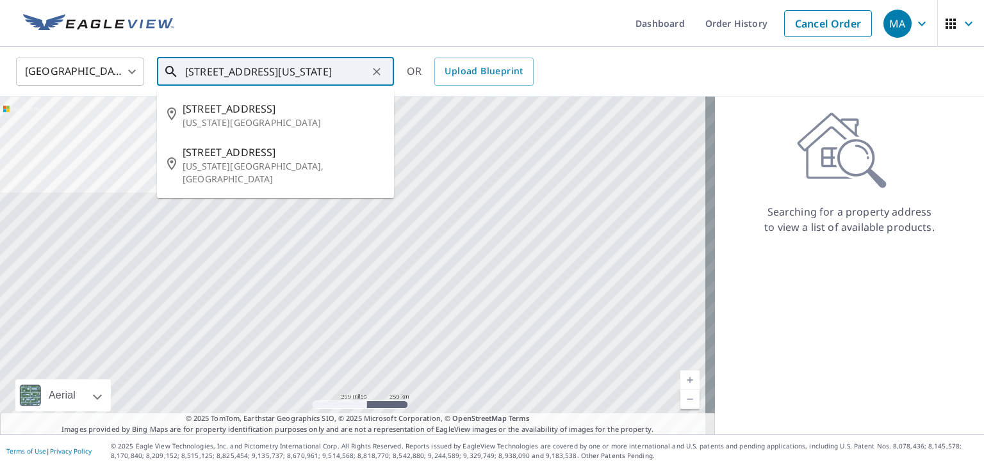
type input "[STREET_ADDRESS][US_STATE]"
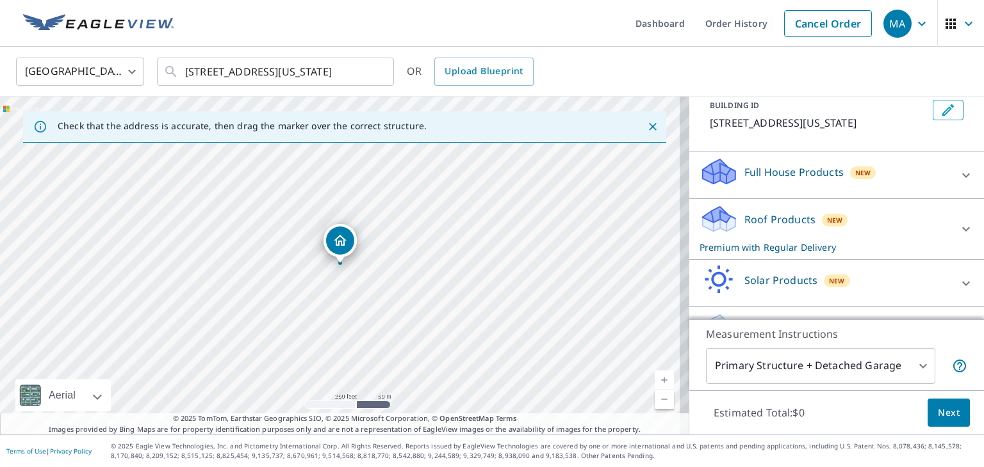
scroll to position [112, 0]
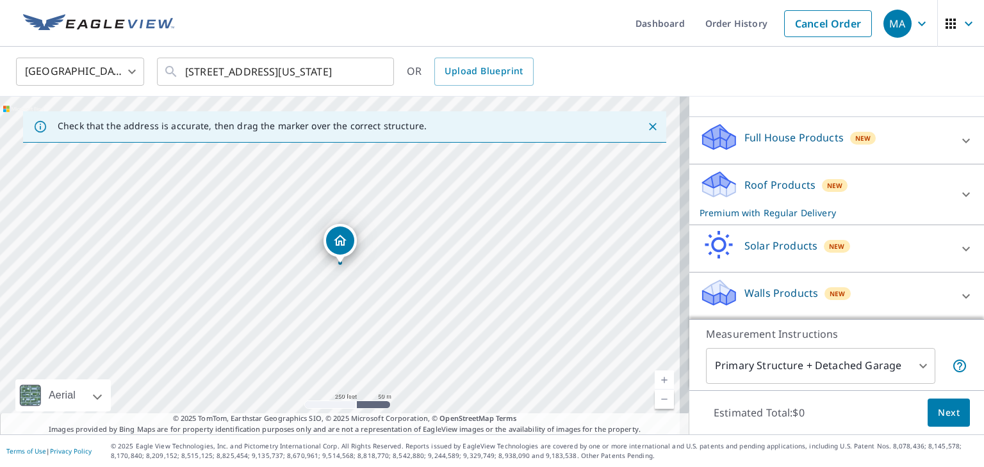
click at [789, 198] on div "Roof Products New Premium with Regular Delivery" at bounding box center [824, 195] width 251 height 50
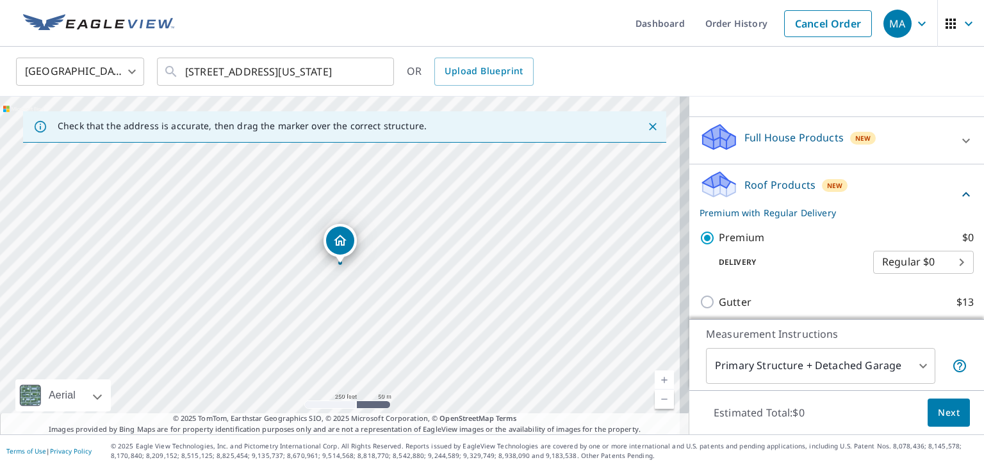
click at [939, 412] on span "Next" at bounding box center [948, 413] width 22 height 16
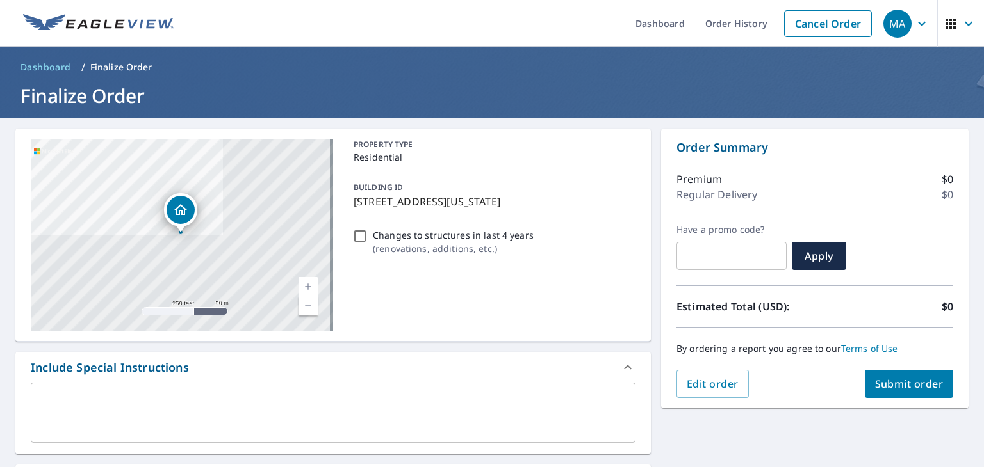
drag, startPoint x: 435, startPoint y: 410, endPoint x: 446, endPoint y: 416, distance: 12.3
click at [435, 410] on textarea at bounding box center [333, 413] width 587 height 37
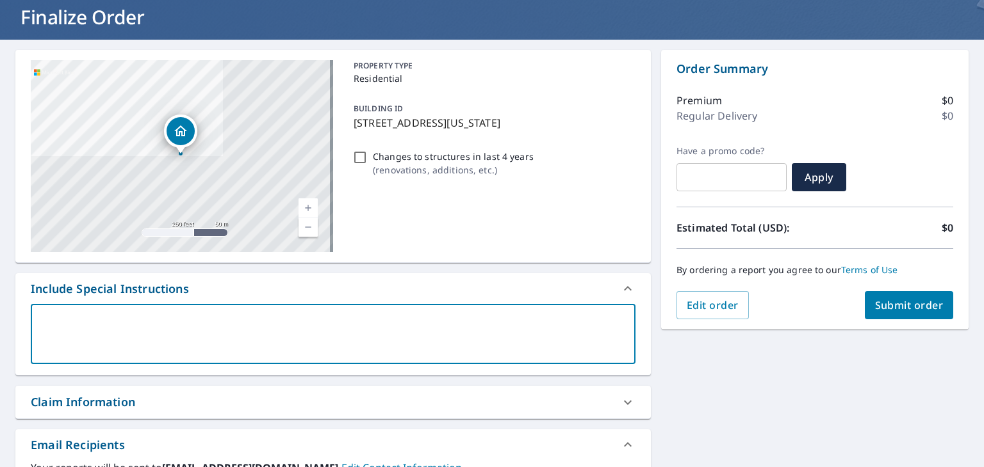
scroll to position [192, 0]
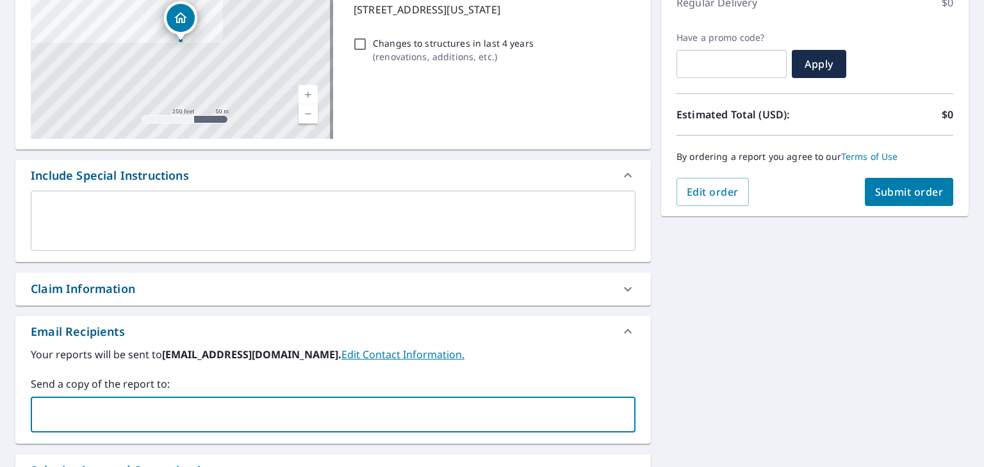
click at [245, 403] on input "text" at bounding box center [324, 415] width 574 height 24
paste input "[EMAIL_ADDRESS][DOMAIN_NAME]"
type input "[EMAIL_ADDRESS][DOMAIN_NAME]"
checkbox input "true"
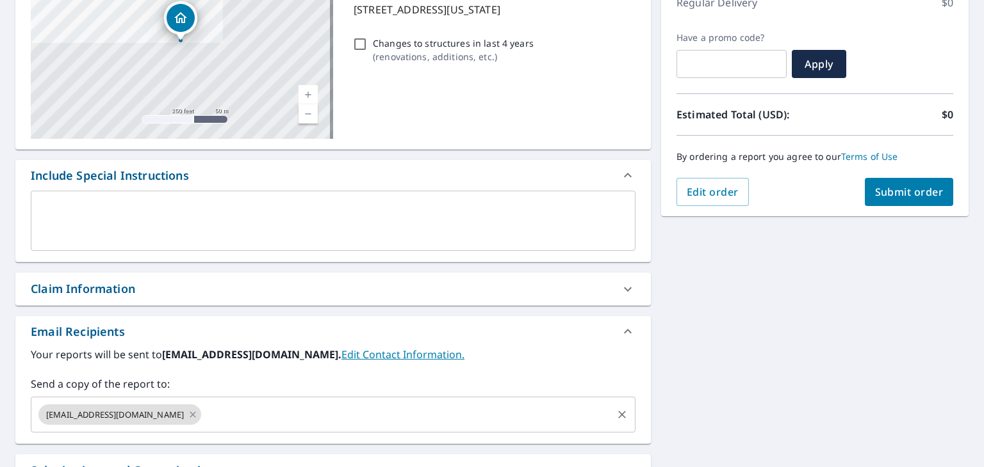
click at [325, 411] on input "text" at bounding box center [406, 415] width 407 height 24
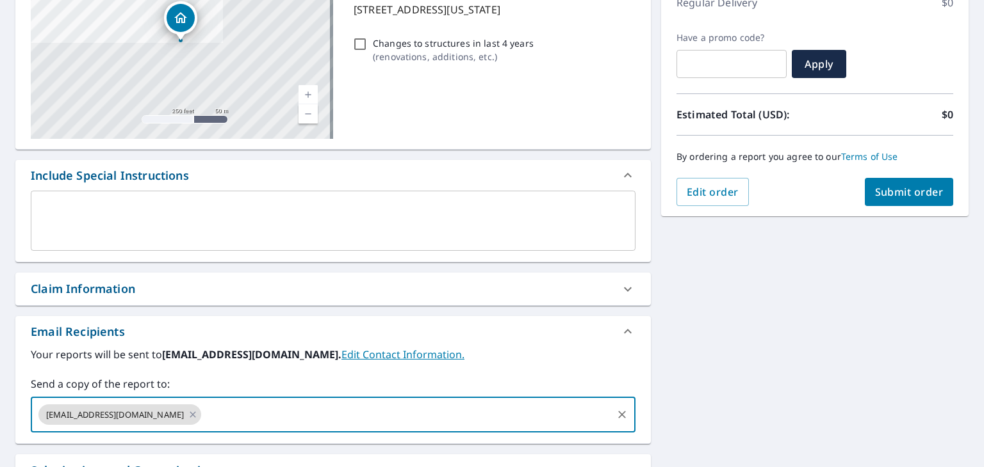
paste input "[EMAIL_ADDRESS][DOMAIN_NAME]"
type input "[EMAIL_ADDRESS][DOMAIN_NAME]"
checkbox input "true"
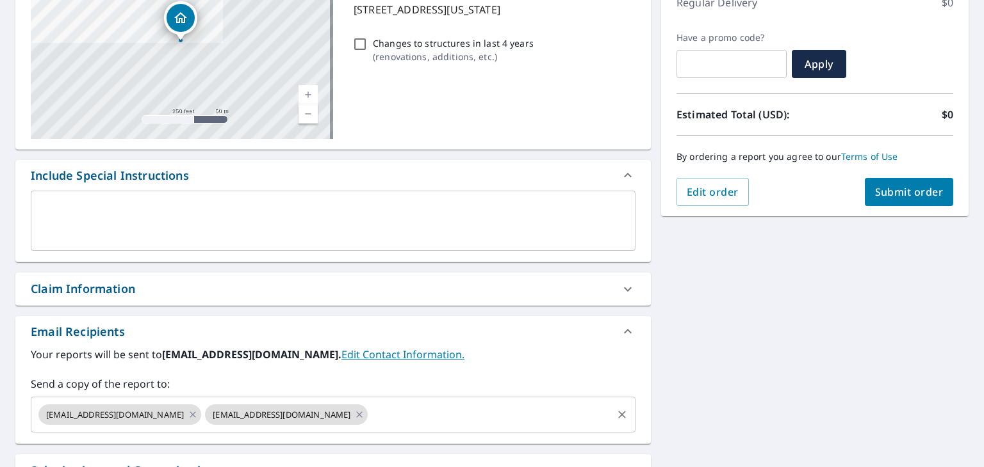
click at [407, 407] on input "text" at bounding box center [489, 415] width 241 height 24
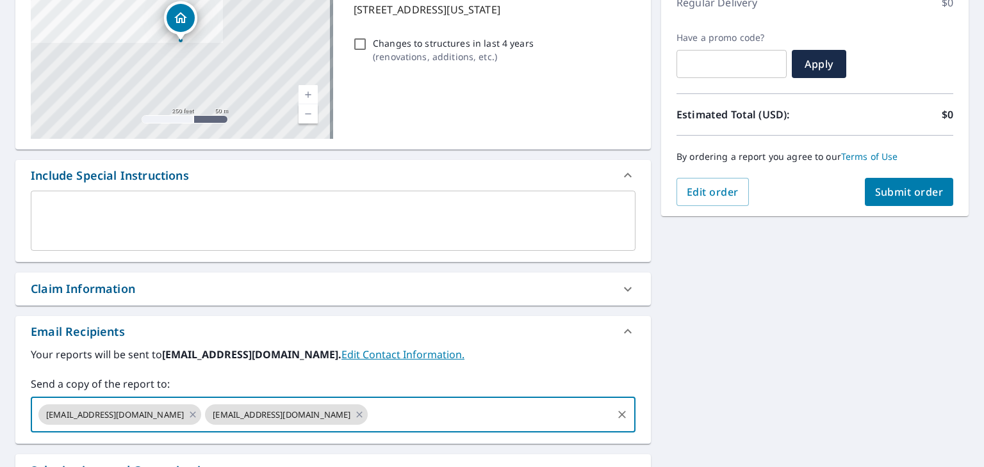
paste input "[EMAIL_ADDRESS][DOMAIN_NAME]"
type input "[EMAIL_ADDRESS][DOMAIN_NAME]"
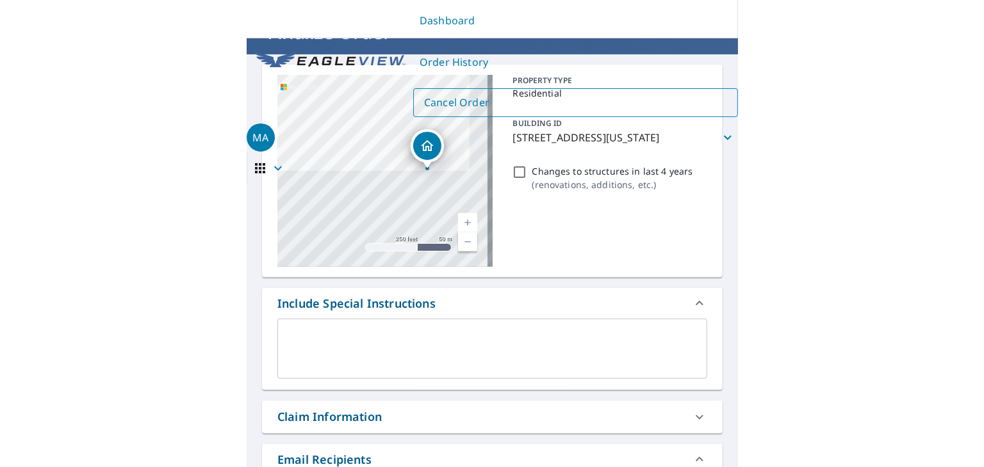
scroll to position [64, 0]
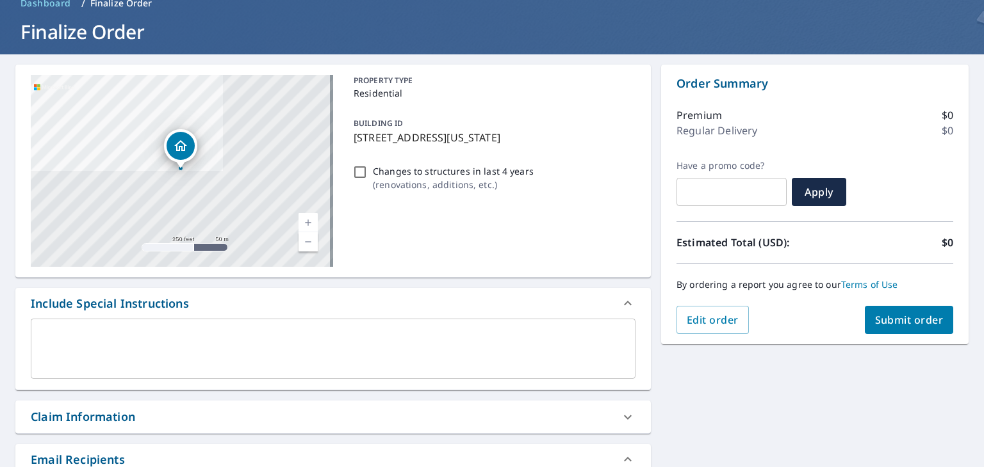
click at [884, 325] on span "Submit order" at bounding box center [909, 320] width 69 height 14
checkbox input "true"
